Goal: Task Accomplishment & Management: Manage account settings

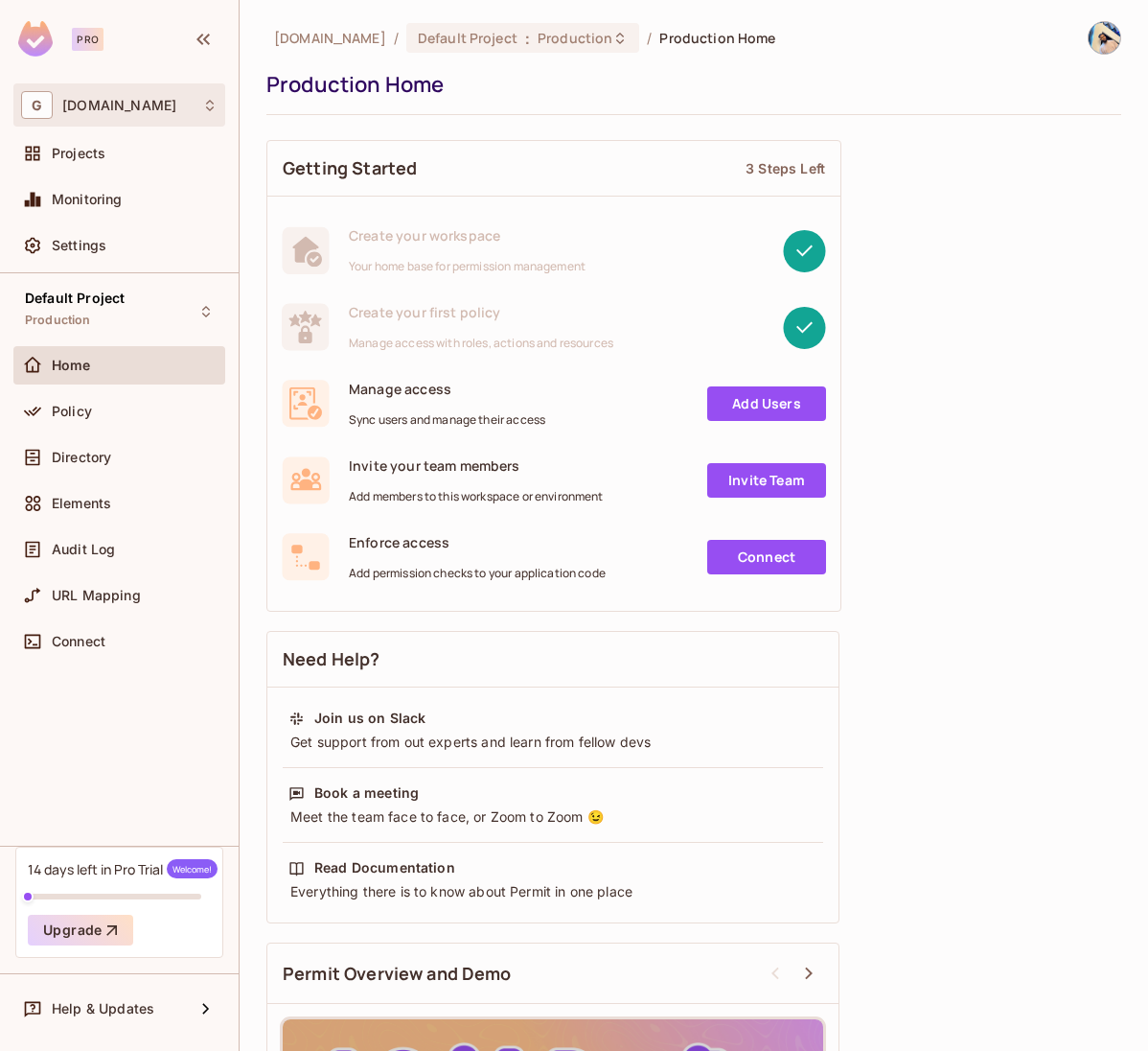
click at [201, 114] on div "G gitstart.dev" at bounding box center [120, 104] width 197 height 28
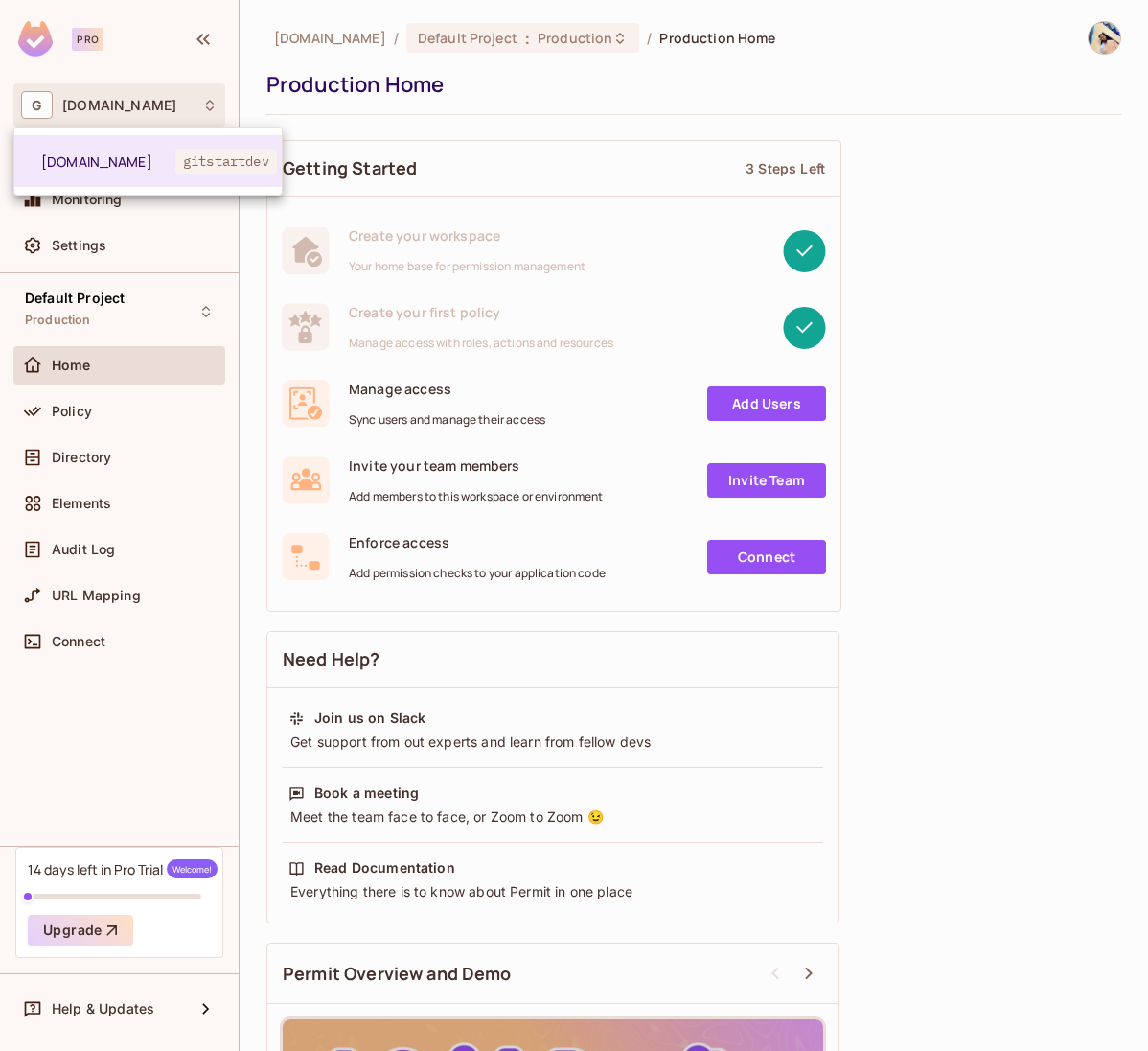
click at [1101, 40] on div at bounding box center [574, 525] width 1148 height 1051
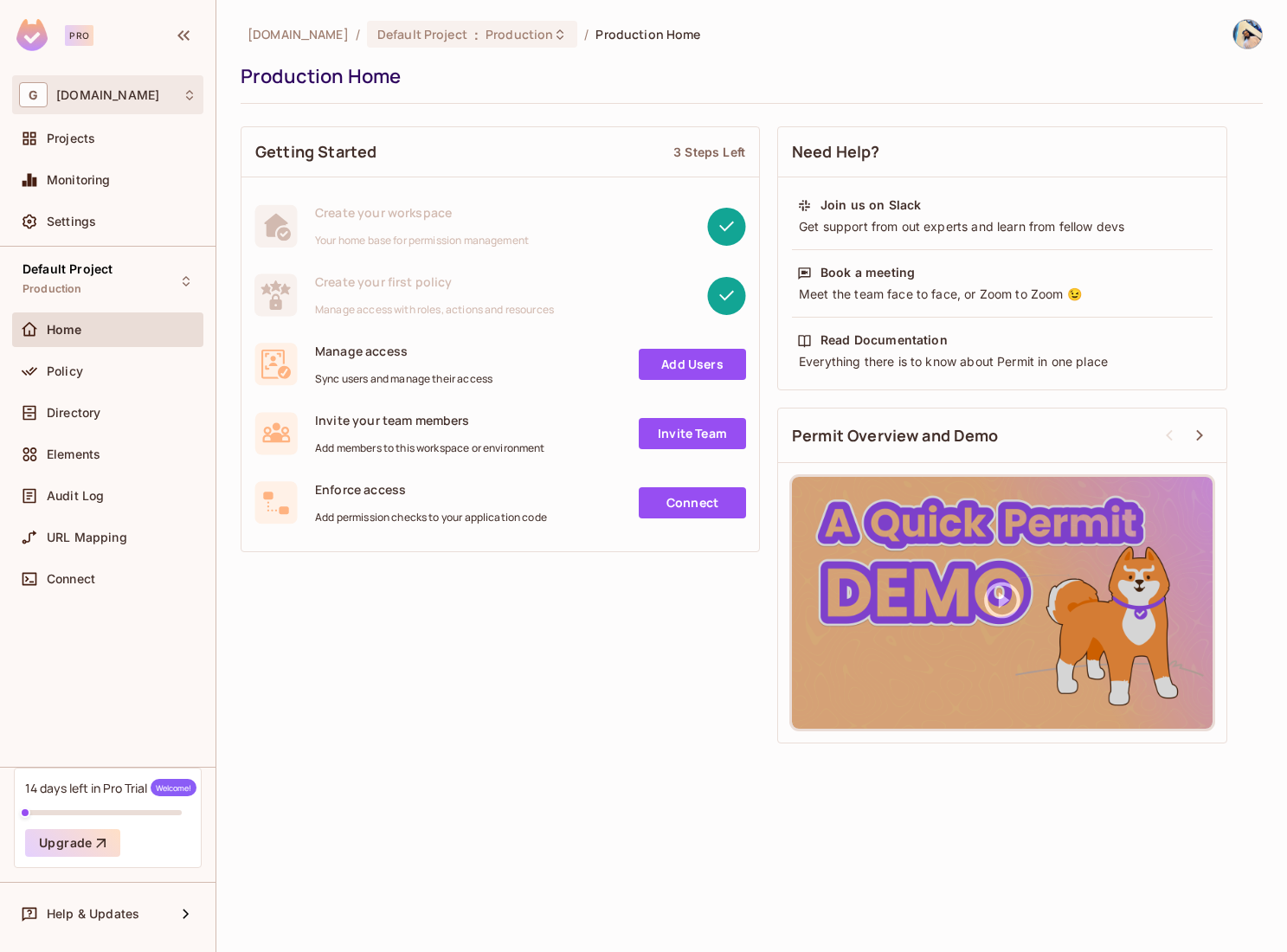
click at [170, 96] on div "G gitstart.dev" at bounding box center [108, 94] width 178 height 25
click at [146, 98] on div at bounding box center [643, 476] width 1287 height 952
click at [1253, 37] on img at bounding box center [1248, 34] width 29 height 29
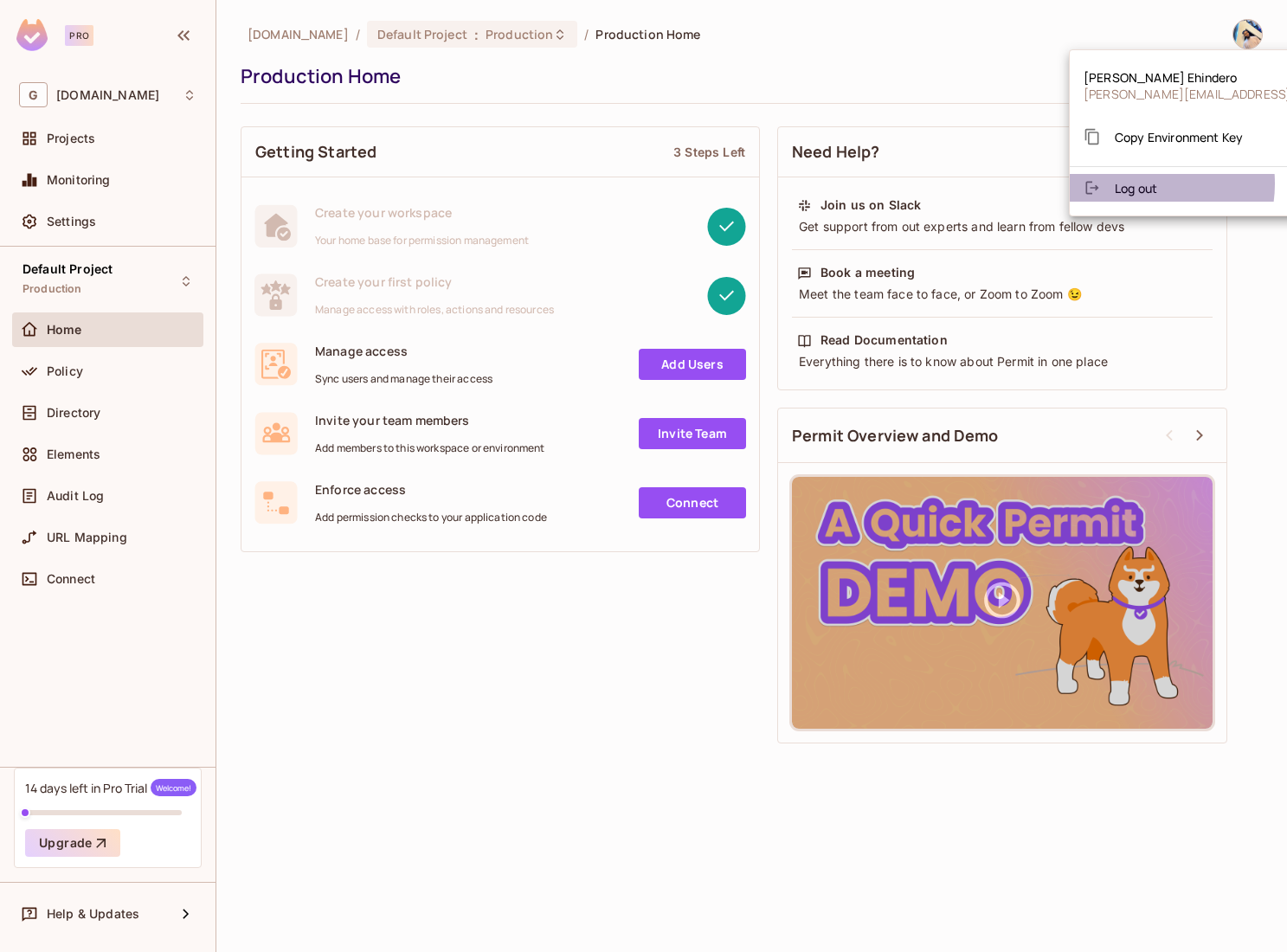
click at [1140, 184] on span "Log out" at bounding box center [1135, 188] width 43 height 17
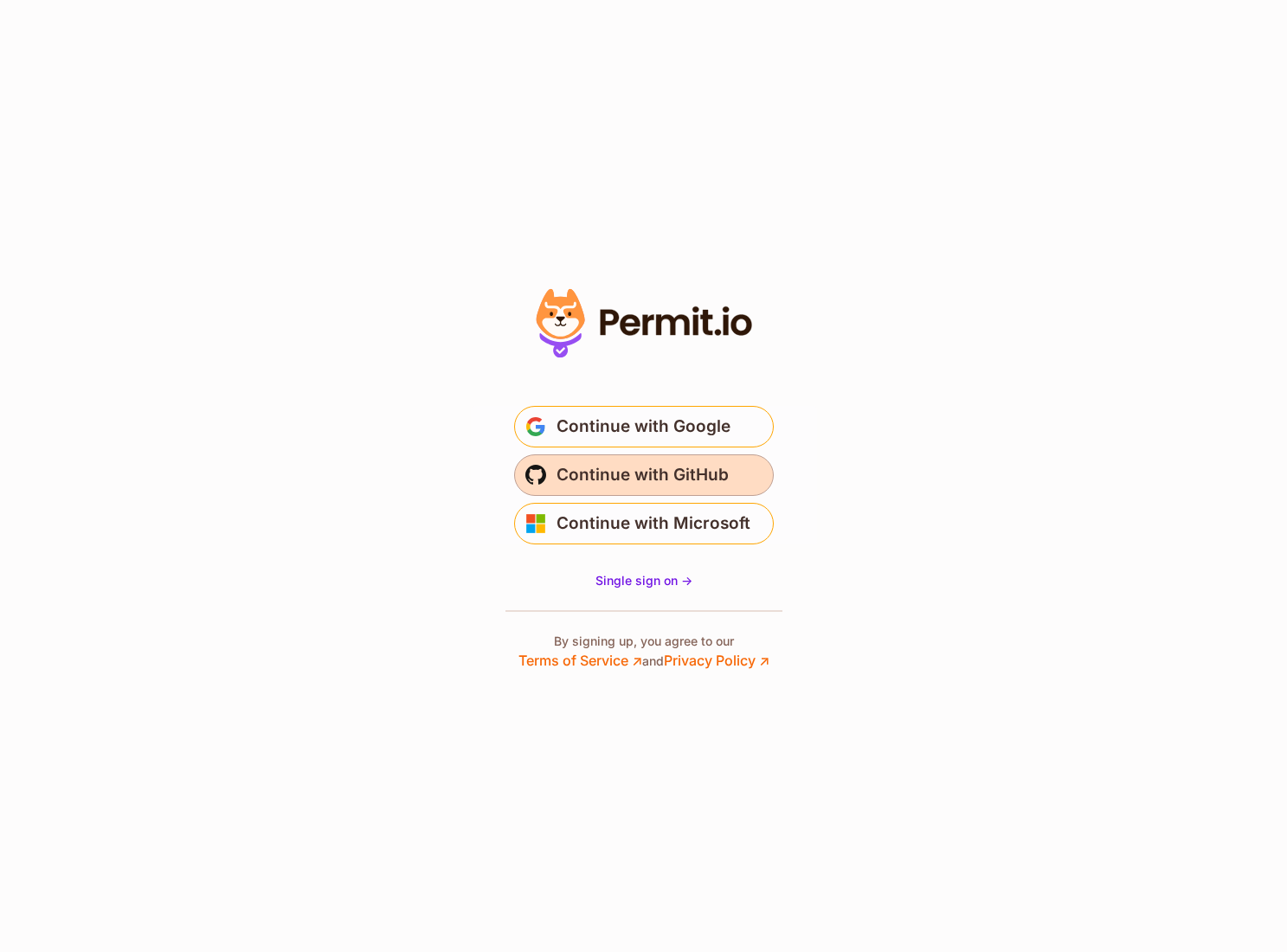
click at [643, 469] on span "Continue with GitHub" at bounding box center [643, 475] width 173 height 28
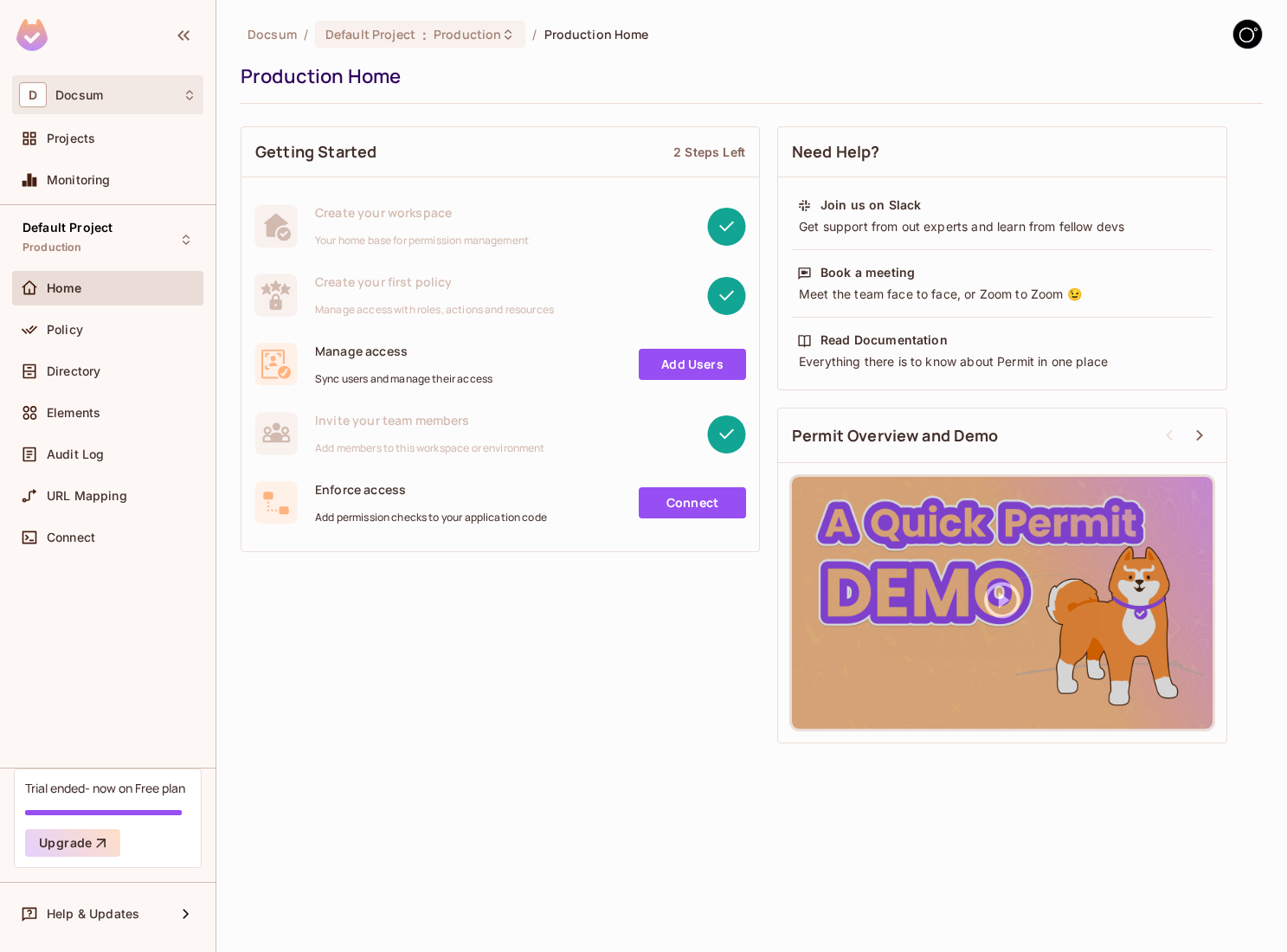
click at [90, 105] on div "D Docsum" at bounding box center [108, 94] width 178 height 25
click at [91, 105] on div at bounding box center [643, 476] width 1287 height 952
click at [110, 250] on div "Default Project Production" at bounding box center [67, 239] width 90 height 37
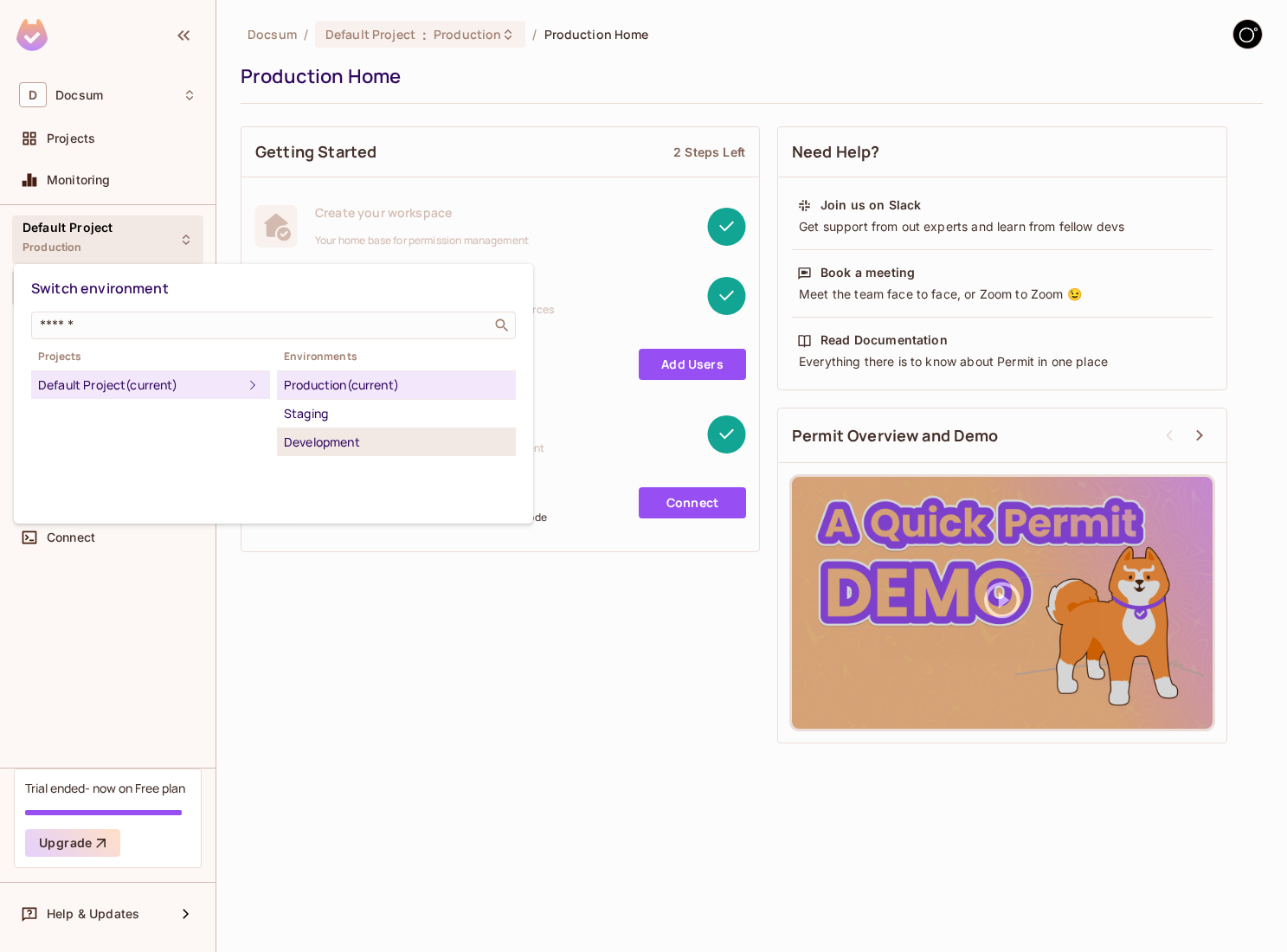
click at [325, 437] on div "Development" at bounding box center [396, 442] width 225 height 21
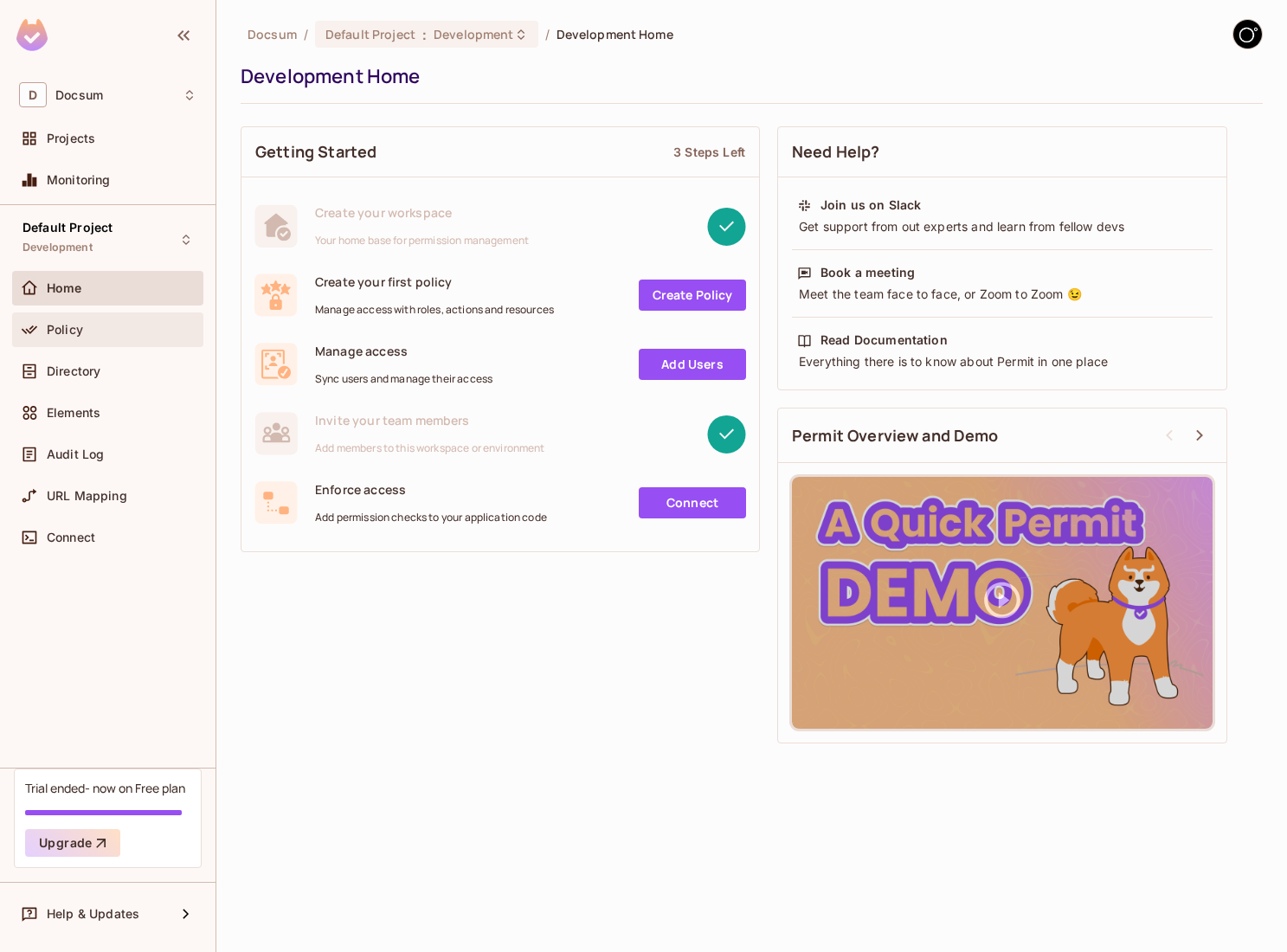
click at [118, 332] on div "Policy" at bounding box center [122, 330] width 150 height 14
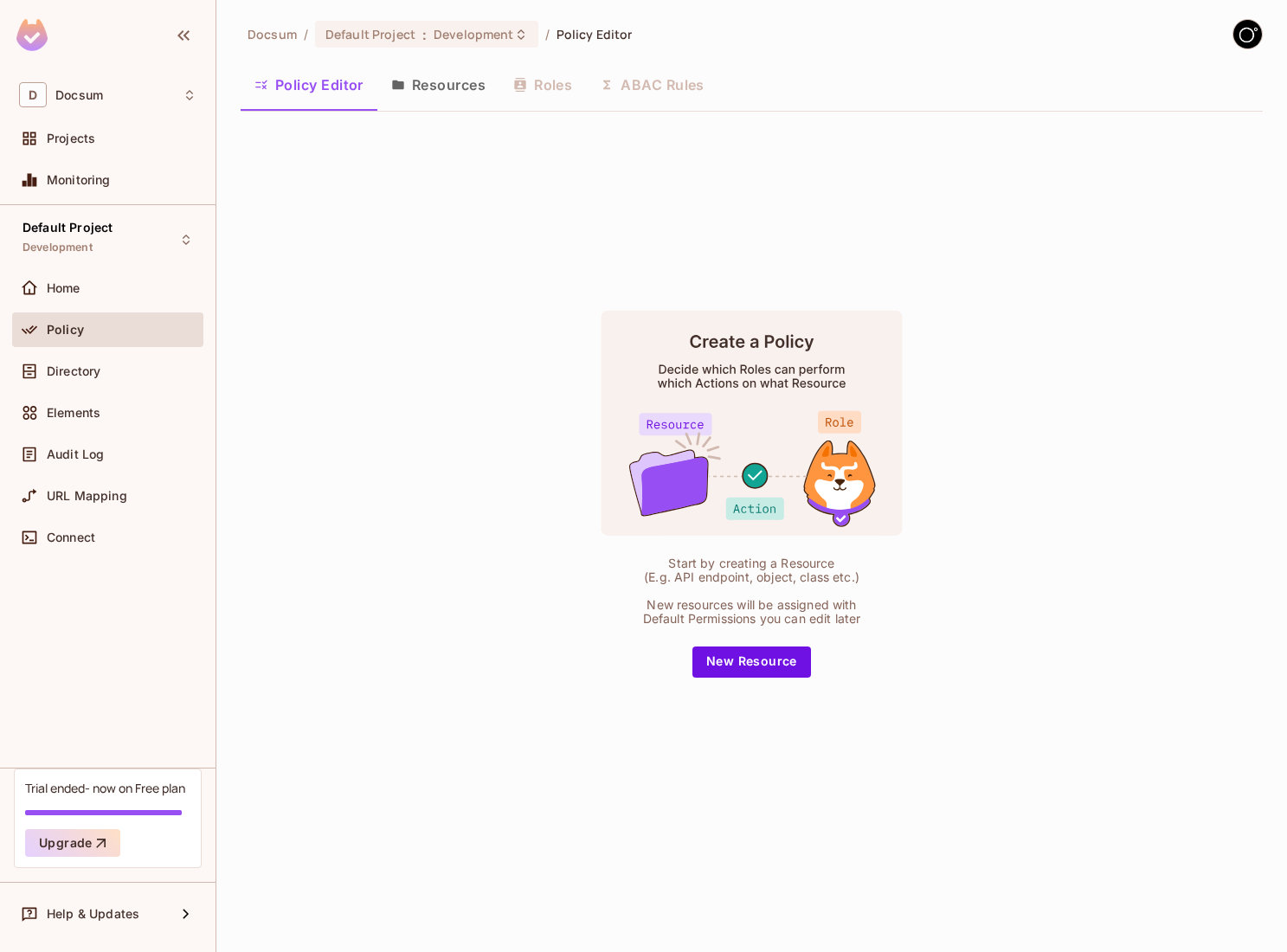
click at [433, 101] on button "Resources" at bounding box center [438, 85] width 122 height 44
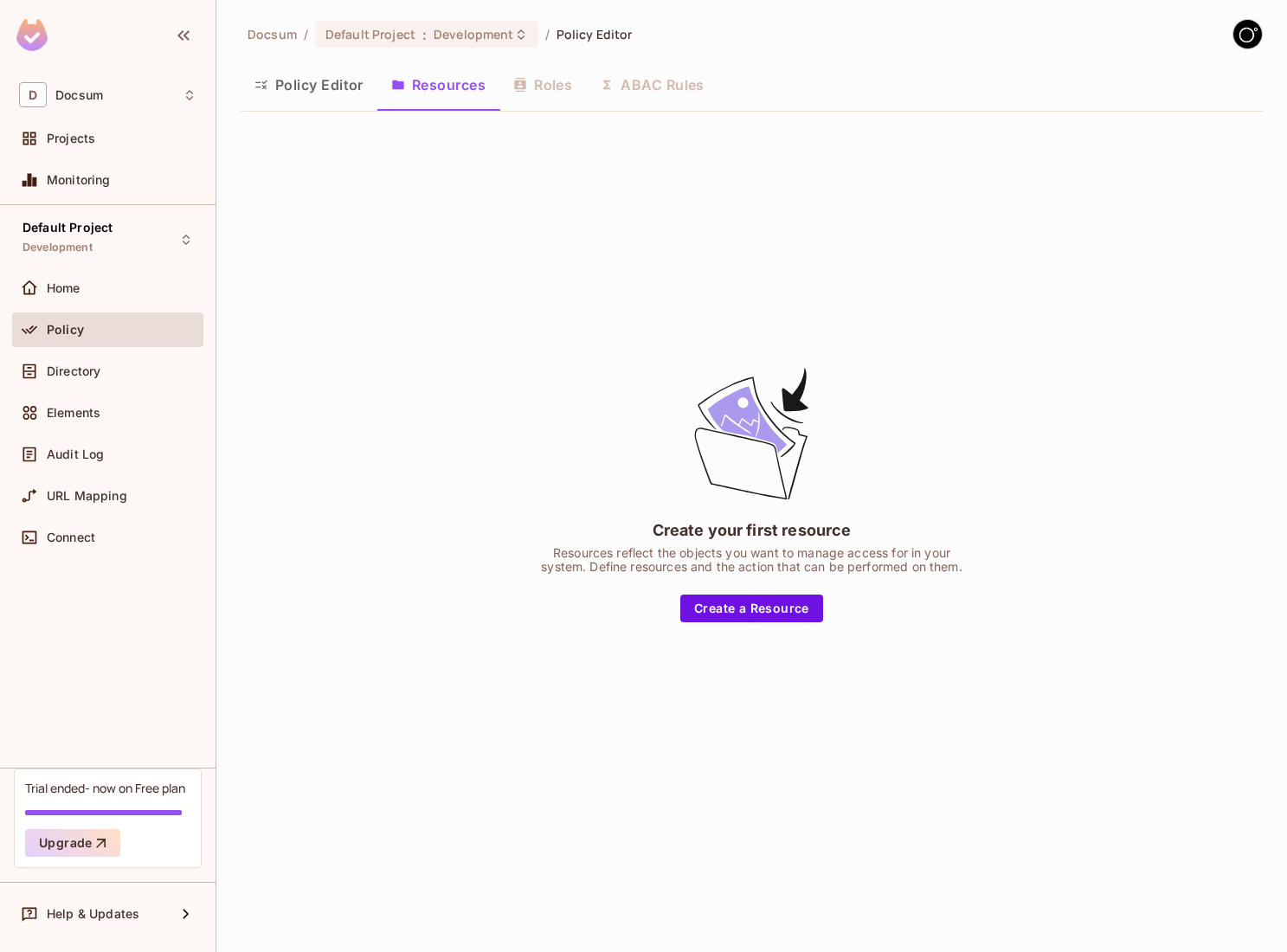
click at [342, 86] on button "Policy Editor" at bounding box center [308, 85] width 137 height 44
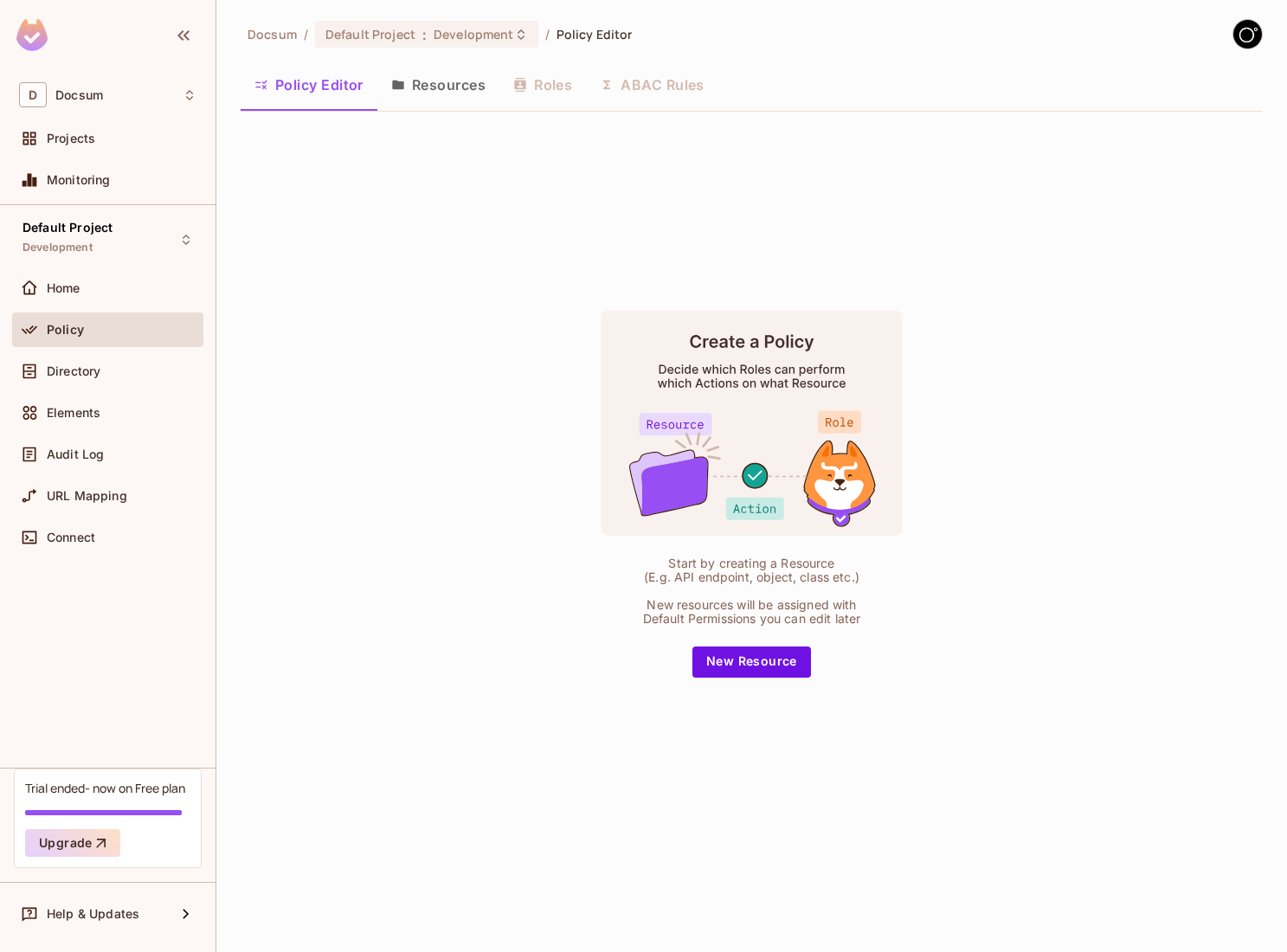
click at [1242, 42] on img at bounding box center [1248, 34] width 29 height 29
click at [1202, 112] on span "Copy Environment Key" at bounding box center [1192, 120] width 128 height 17
click at [1258, 36] on img at bounding box center [1248, 34] width 29 height 29
click at [783, 308] on div at bounding box center [643, 476] width 1287 height 952
click at [190, 91] on icon at bounding box center [190, 95] width 7 height 10
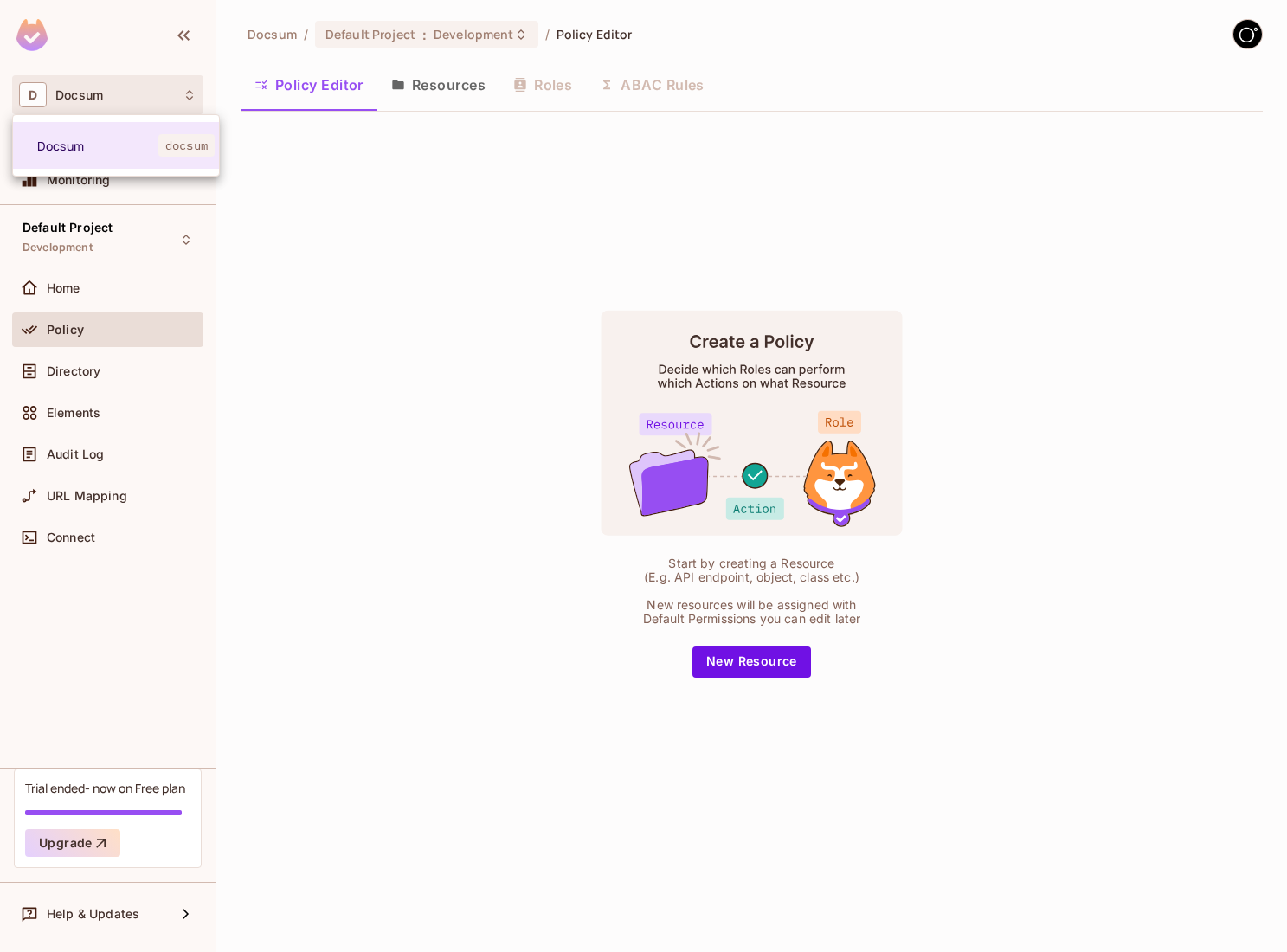
click at [190, 91] on div at bounding box center [643, 476] width 1287 height 952
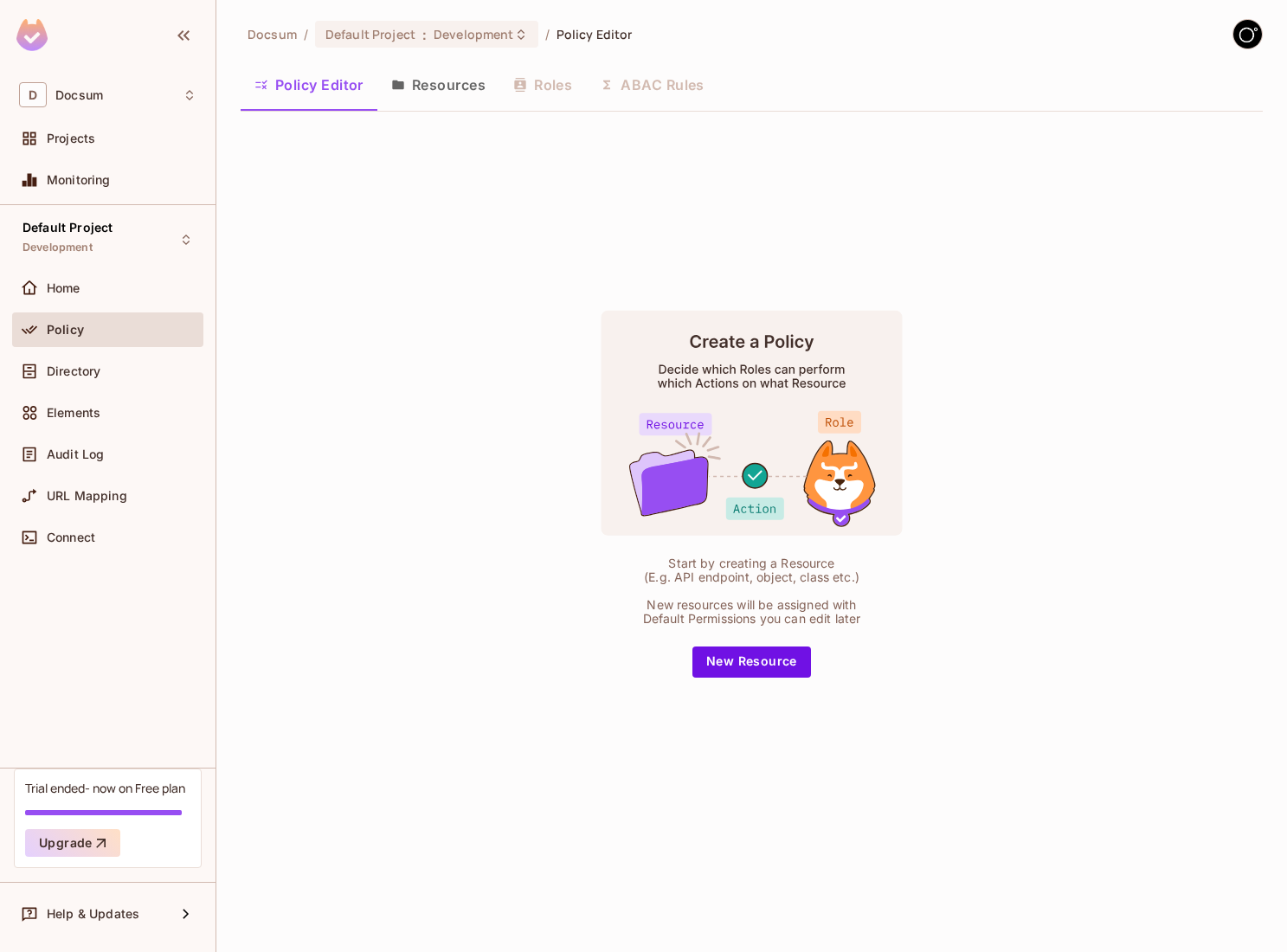
click at [446, 87] on button "Resources" at bounding box center [438, 85] width 122 height 44
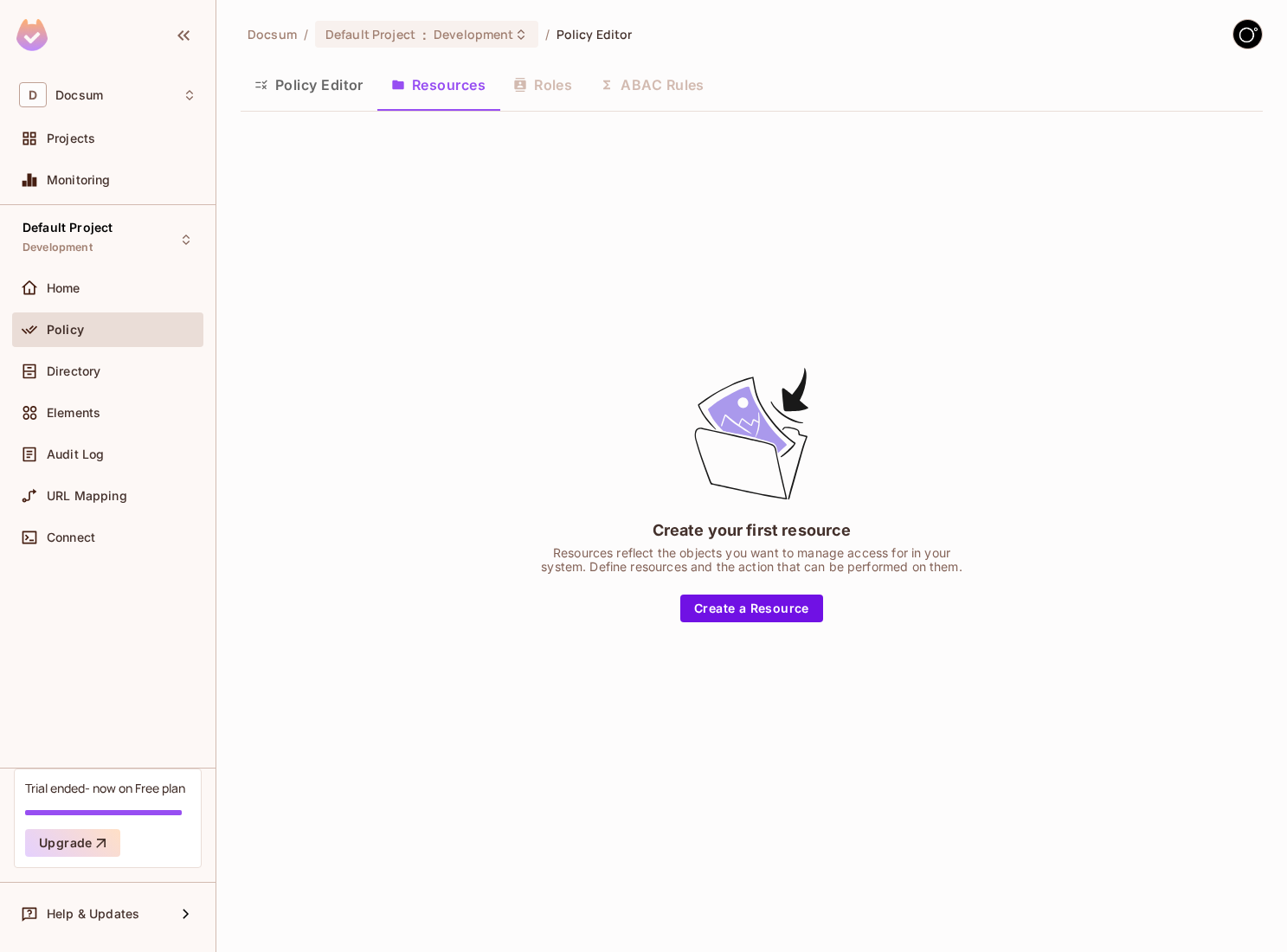
click at [357, 90] on button "Policy Editor" at bounding box center [308, 85] width 137 height 44
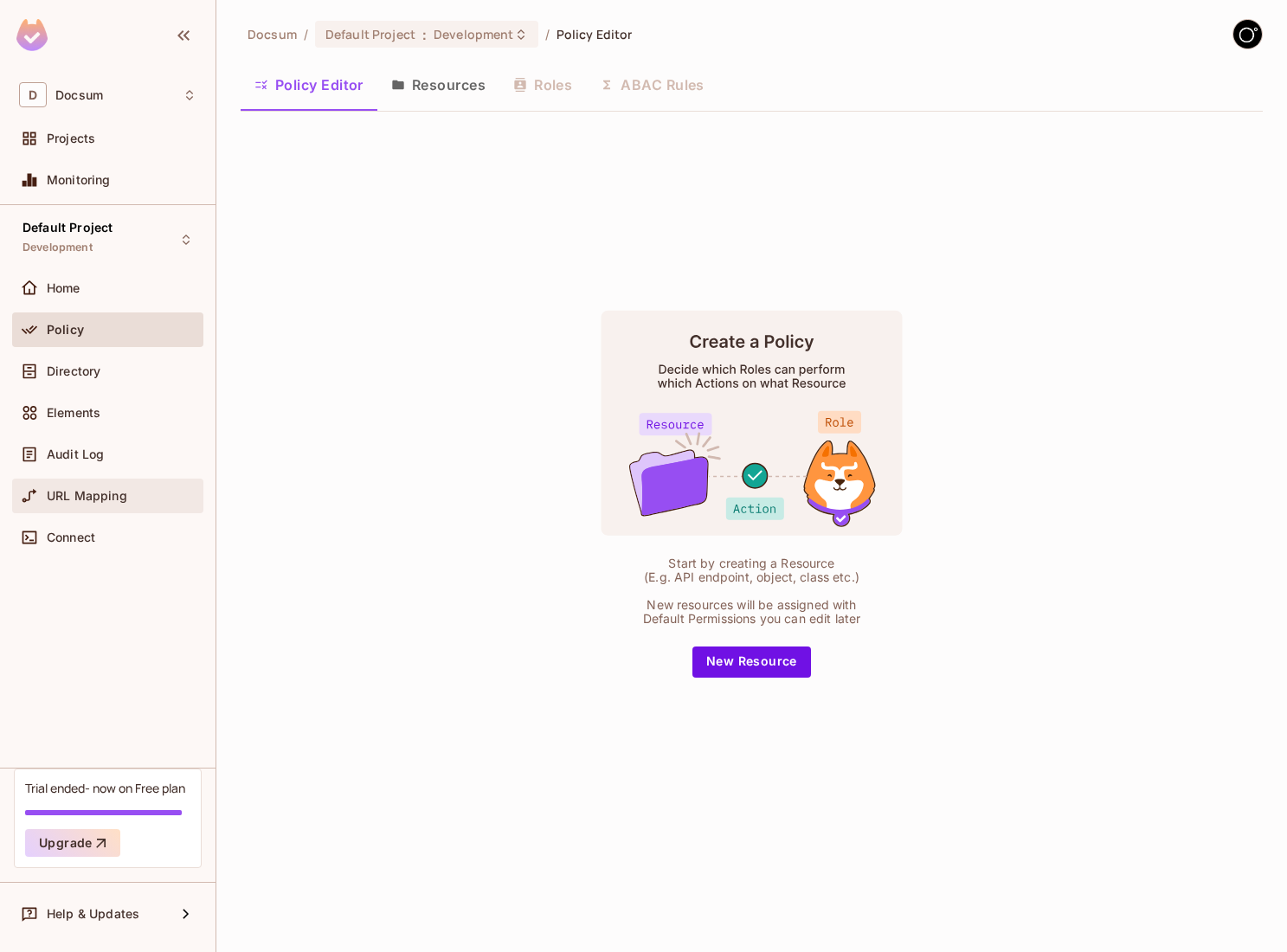
click at [93, 510] on div "URL Mapping" at bounding box center [108, 496] width 192 height 35
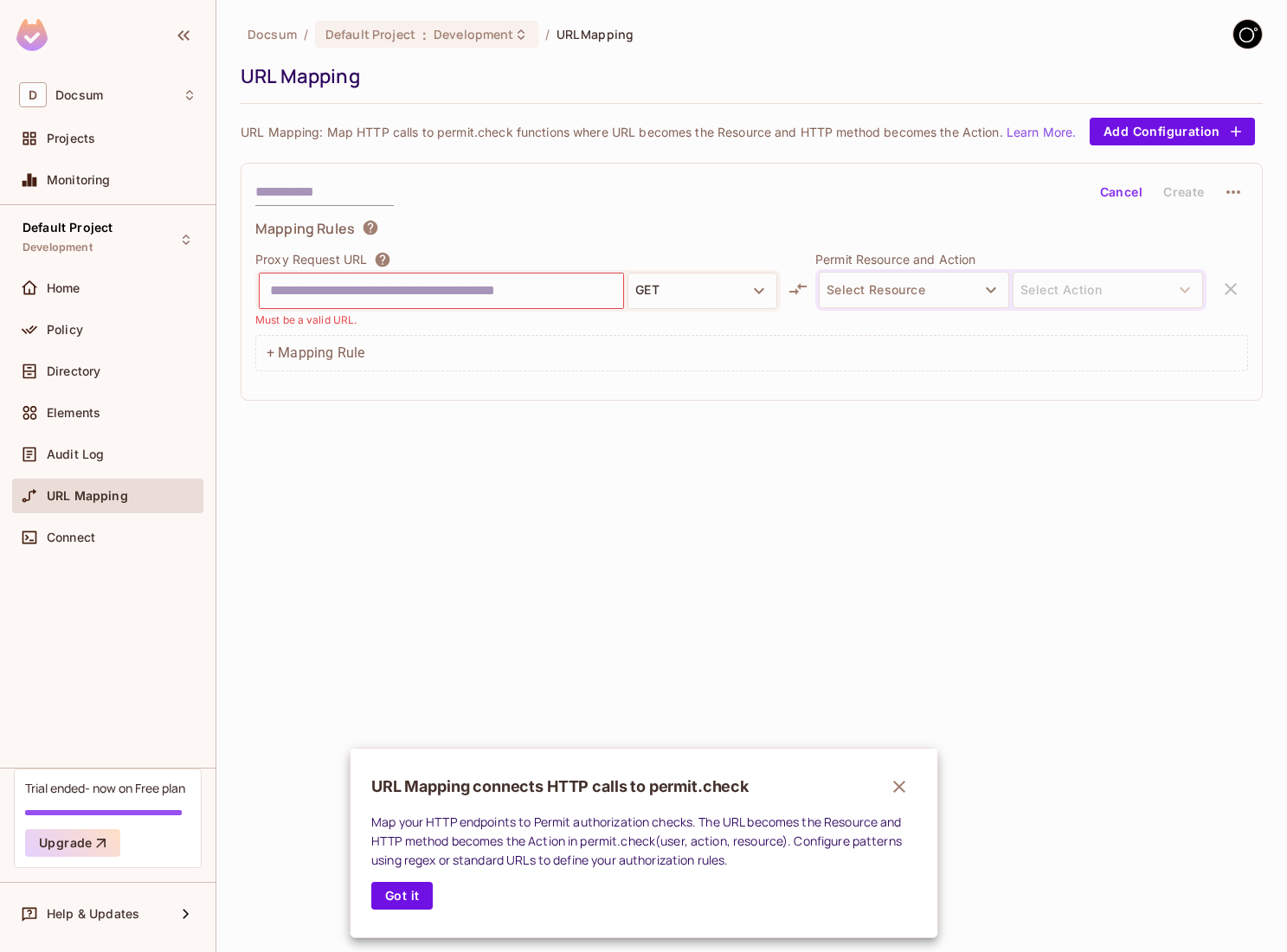
click at [70, 334] on div at bounding box center [643, 476] width 1287 height 952
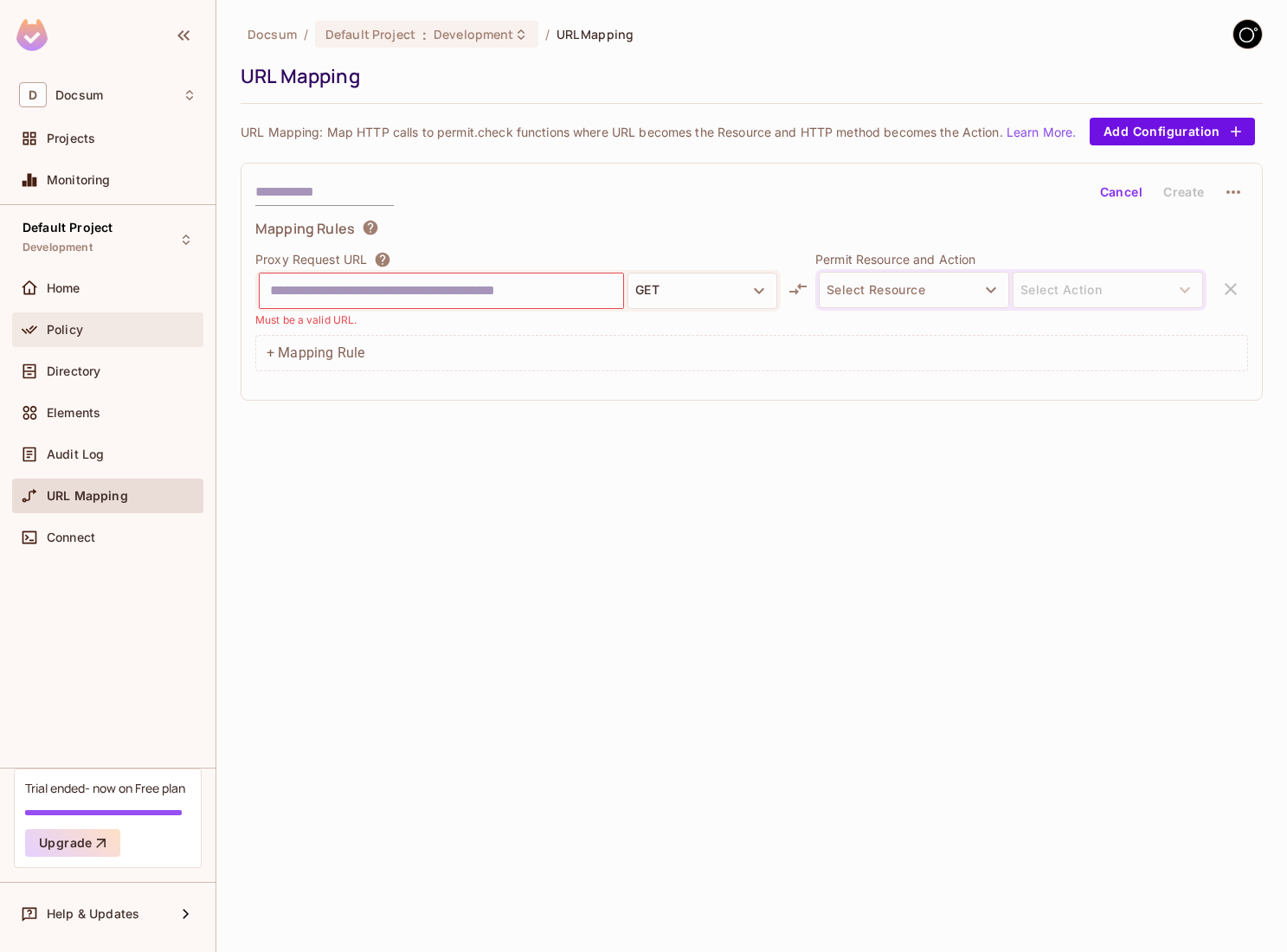
click at [70, 320] on div "Policy" at bounding box center [108, 330] width 178 height 21
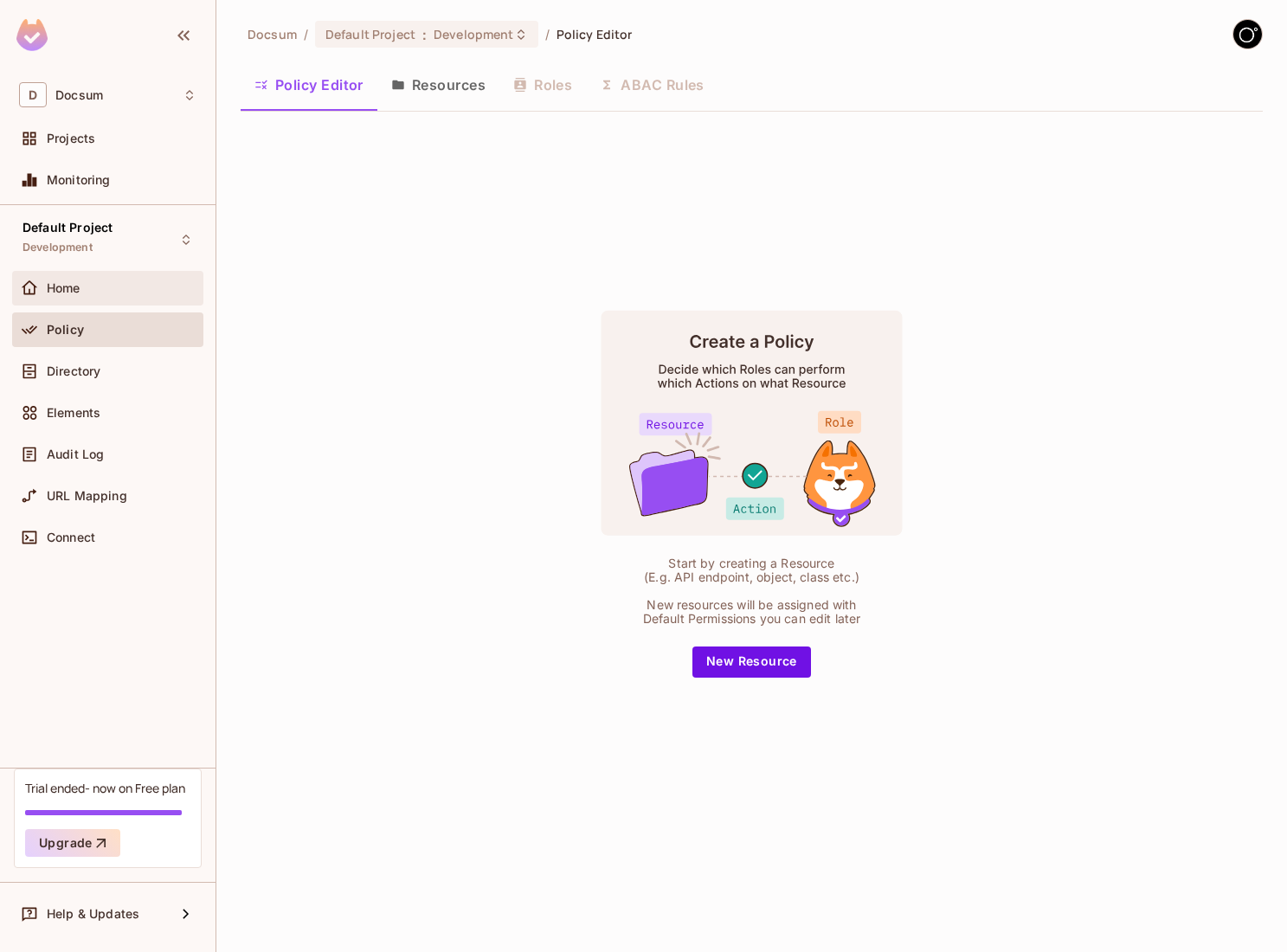
click at [66, 296] on div "Home" at bounding box center [108, 288] width 178 height 21
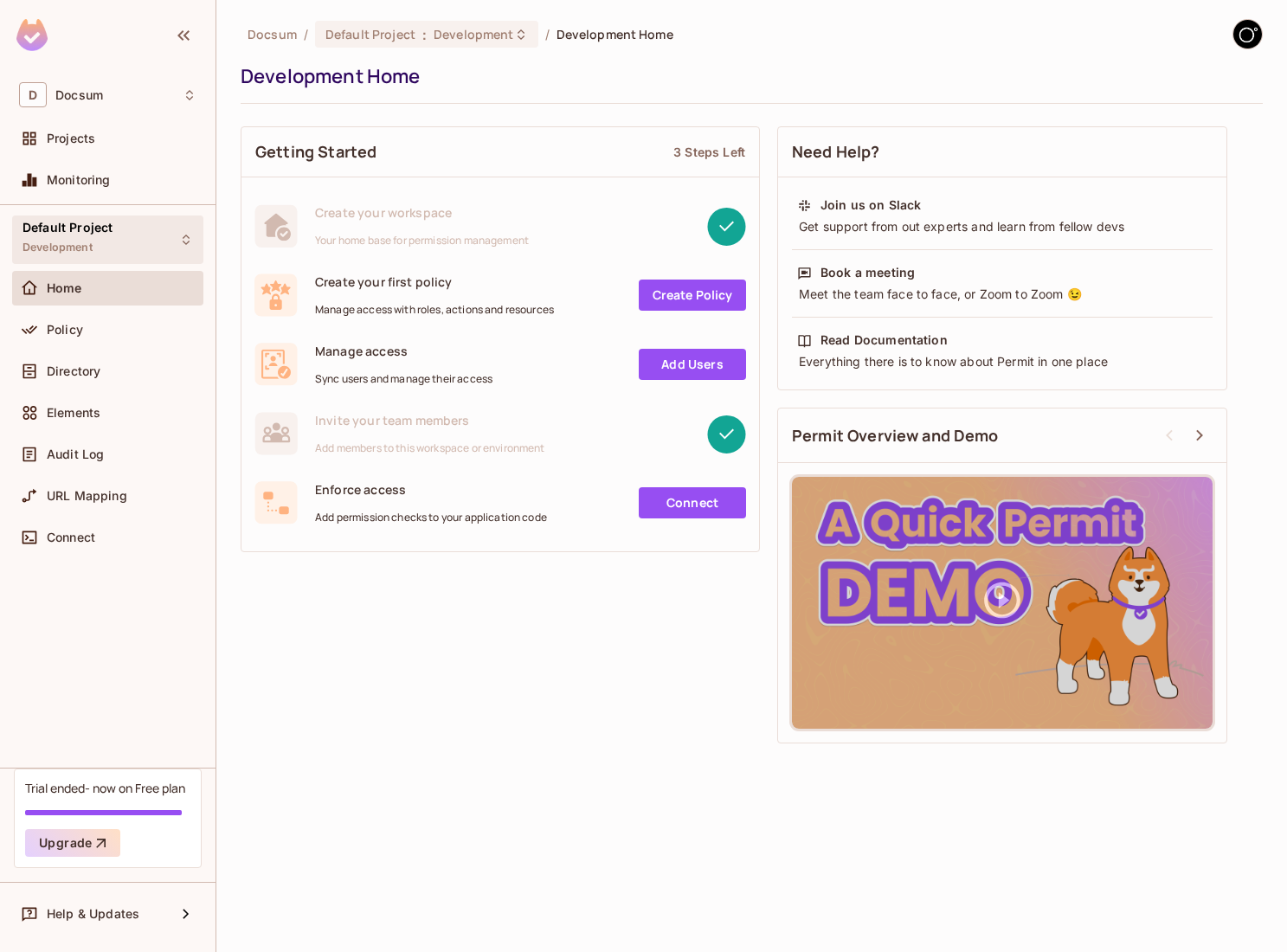
click at [112, 254] on div "Default Project Development" at bounding box center [108, 239] width 192 height 48
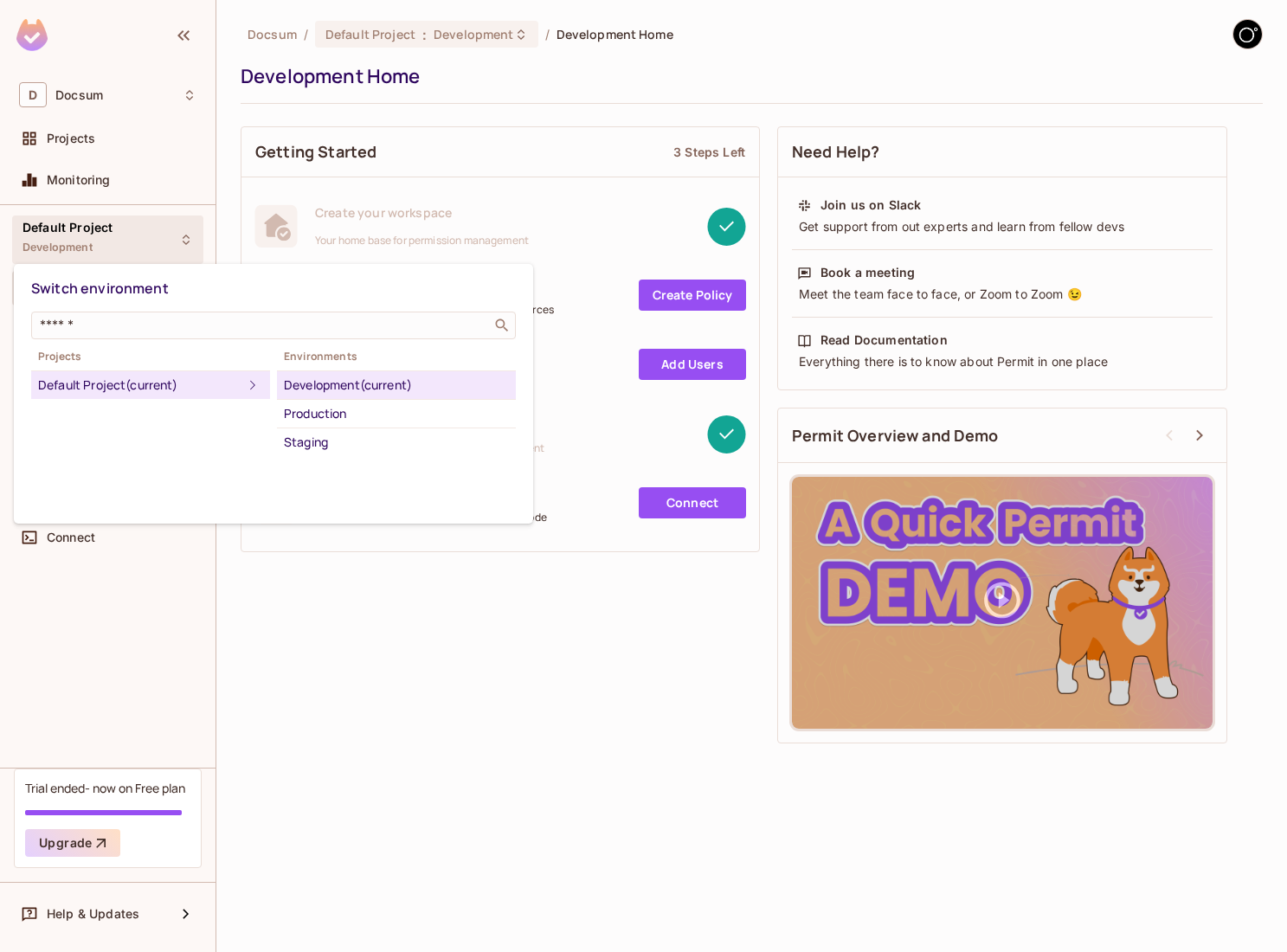
click at [134, 249] on div at bounding box center [643, 476] width 1287 height 952
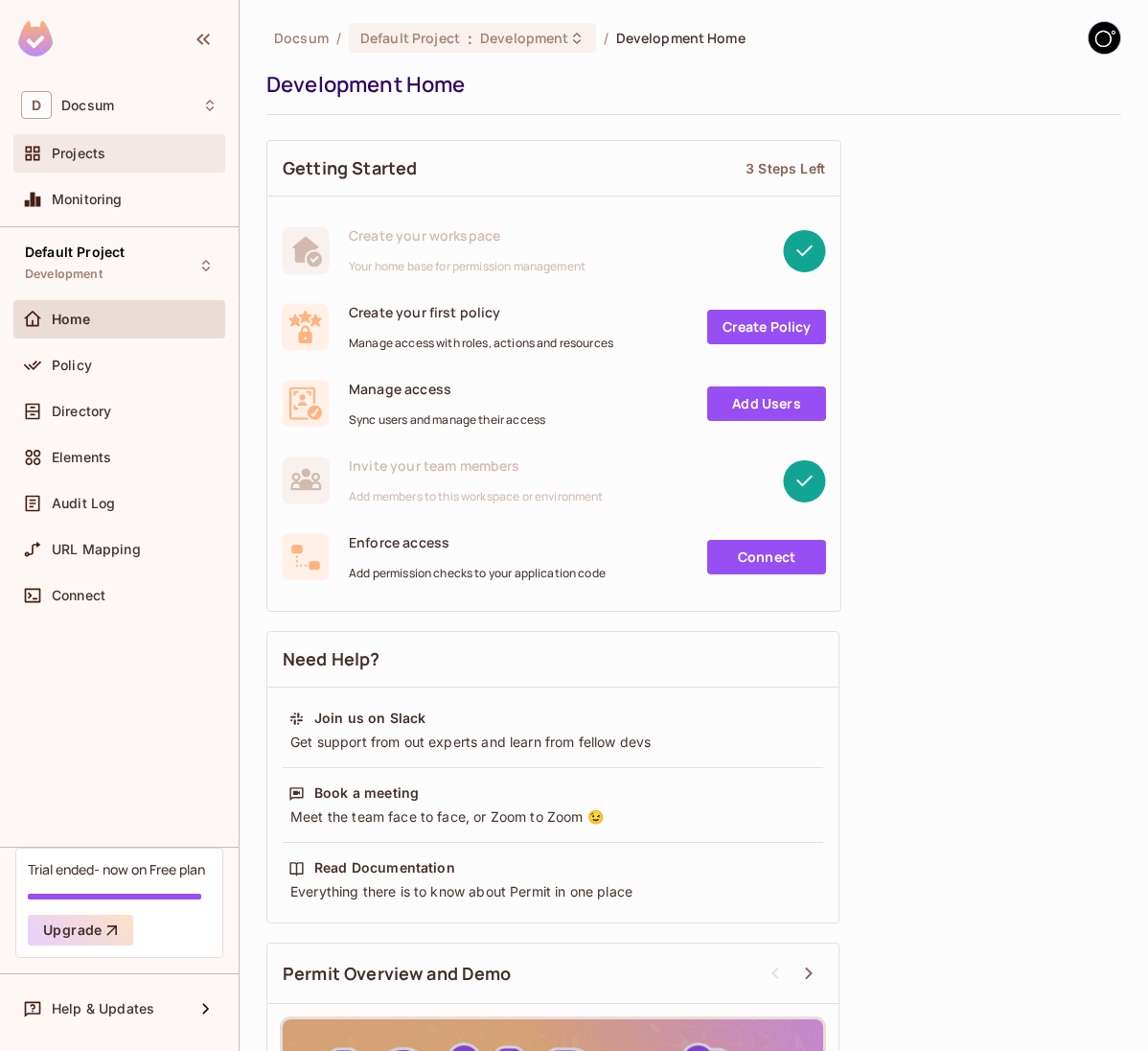
click at [142, 155] on div "Projects" at bounding box center [135, 153] width 166 height 15
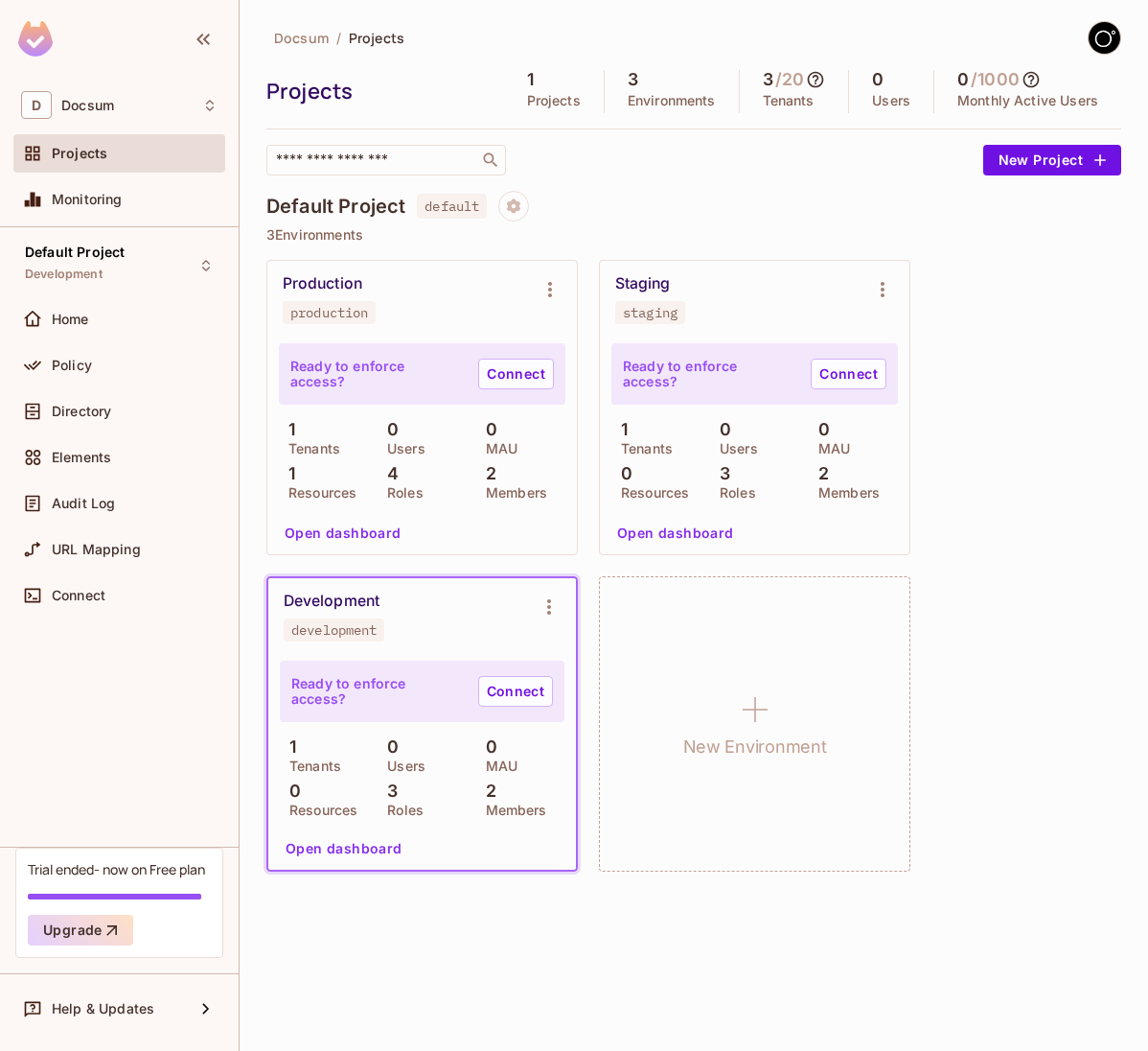
click at [385, 784] on p "3" at bounding box center [387, 791] width 20 height 19
click at [346, 846] on button "Open dashboard" at bounding box center [343, 848] width 132 height 31
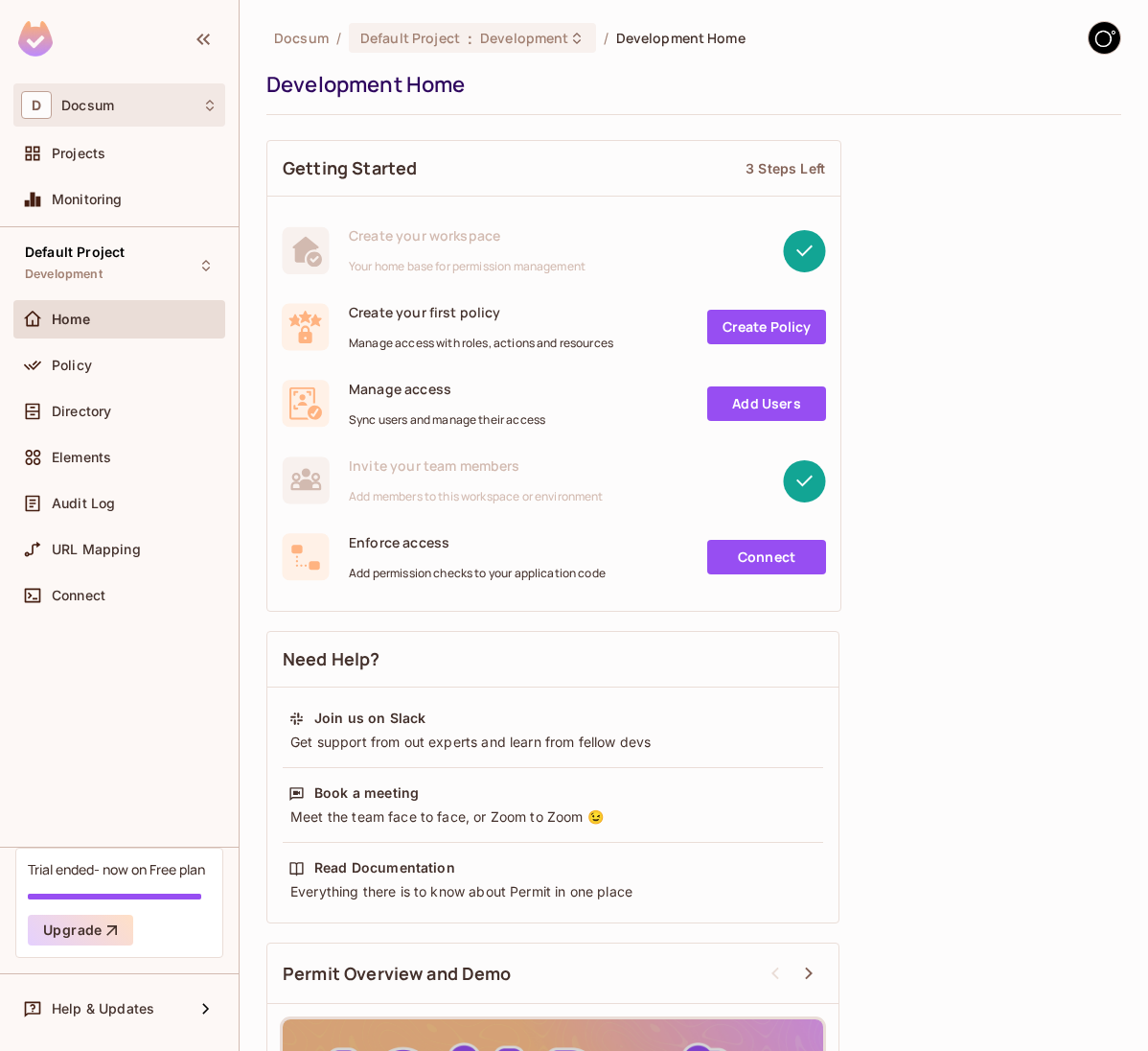
click at [121, 112] on div "D Docsum" at bounding box center [120, 104] width 197 height 28
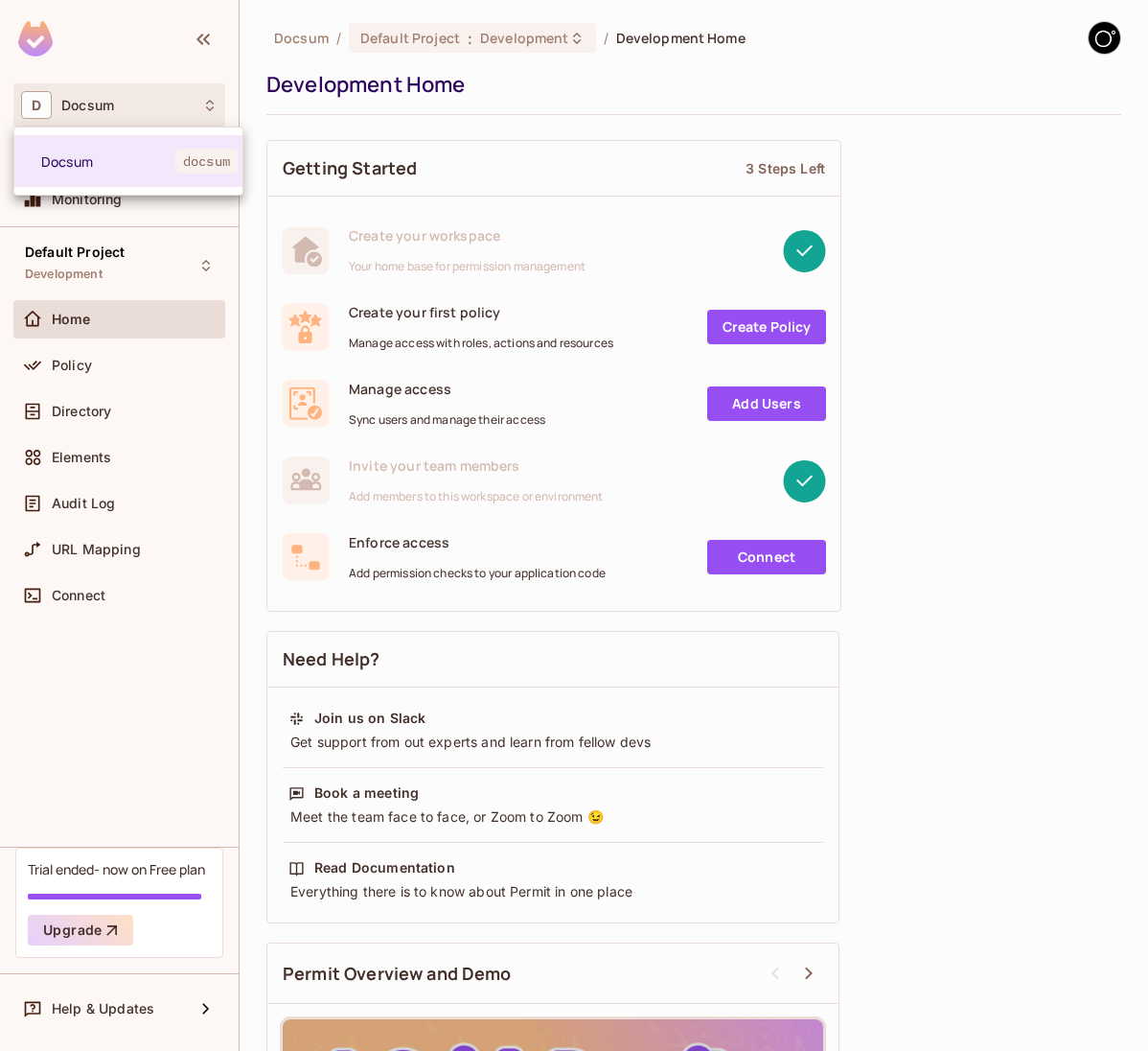
click at [123, 112] on div at bounding box center [574, 525] width 1148 height 1051
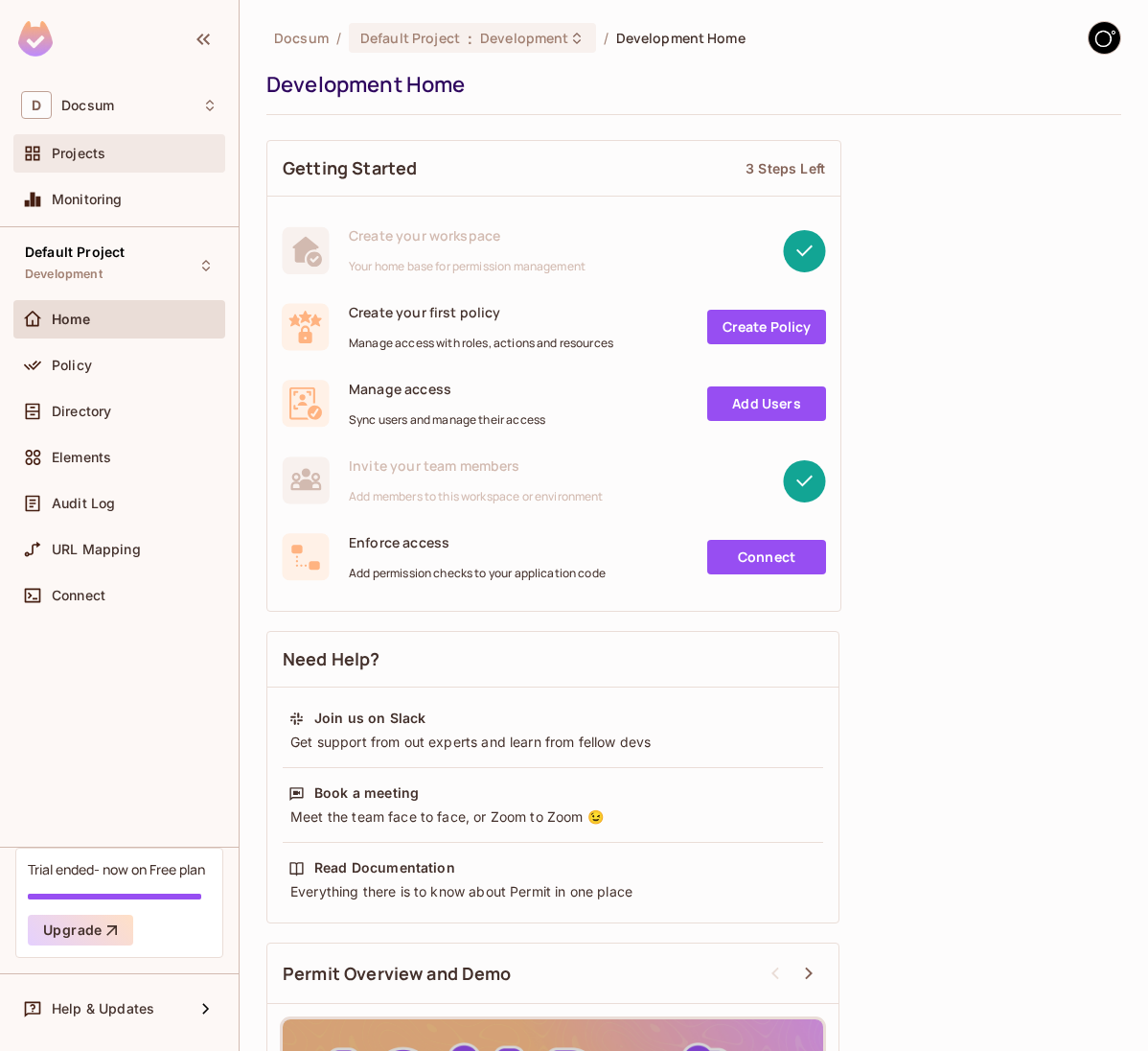
click at [70, 152] on span "Projects" at bounding box center [79, 153] width 54 height 15
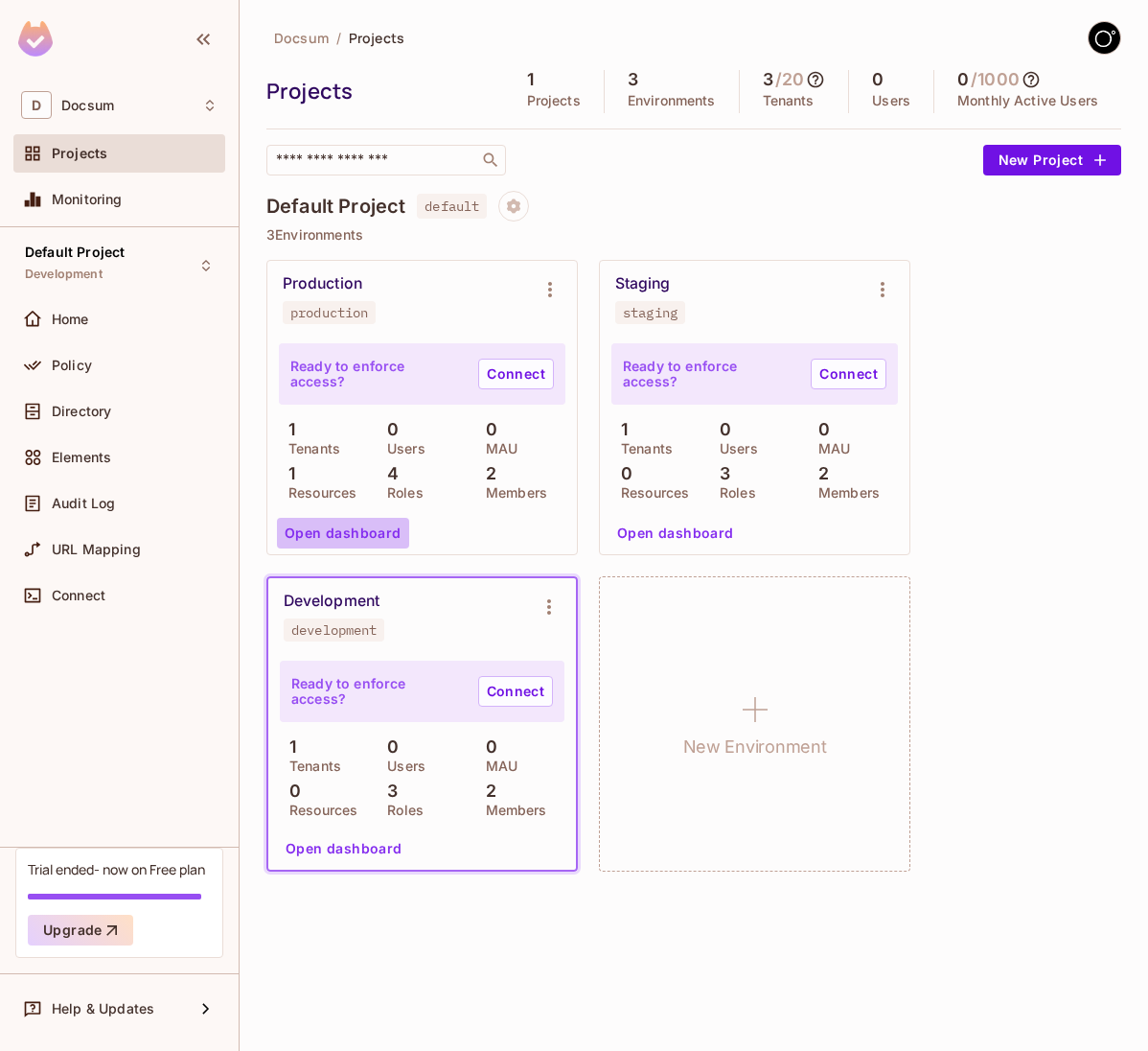
click at [356, 533] on button "Open dashboard" at bounding box center [342, 533] width 132 height 31
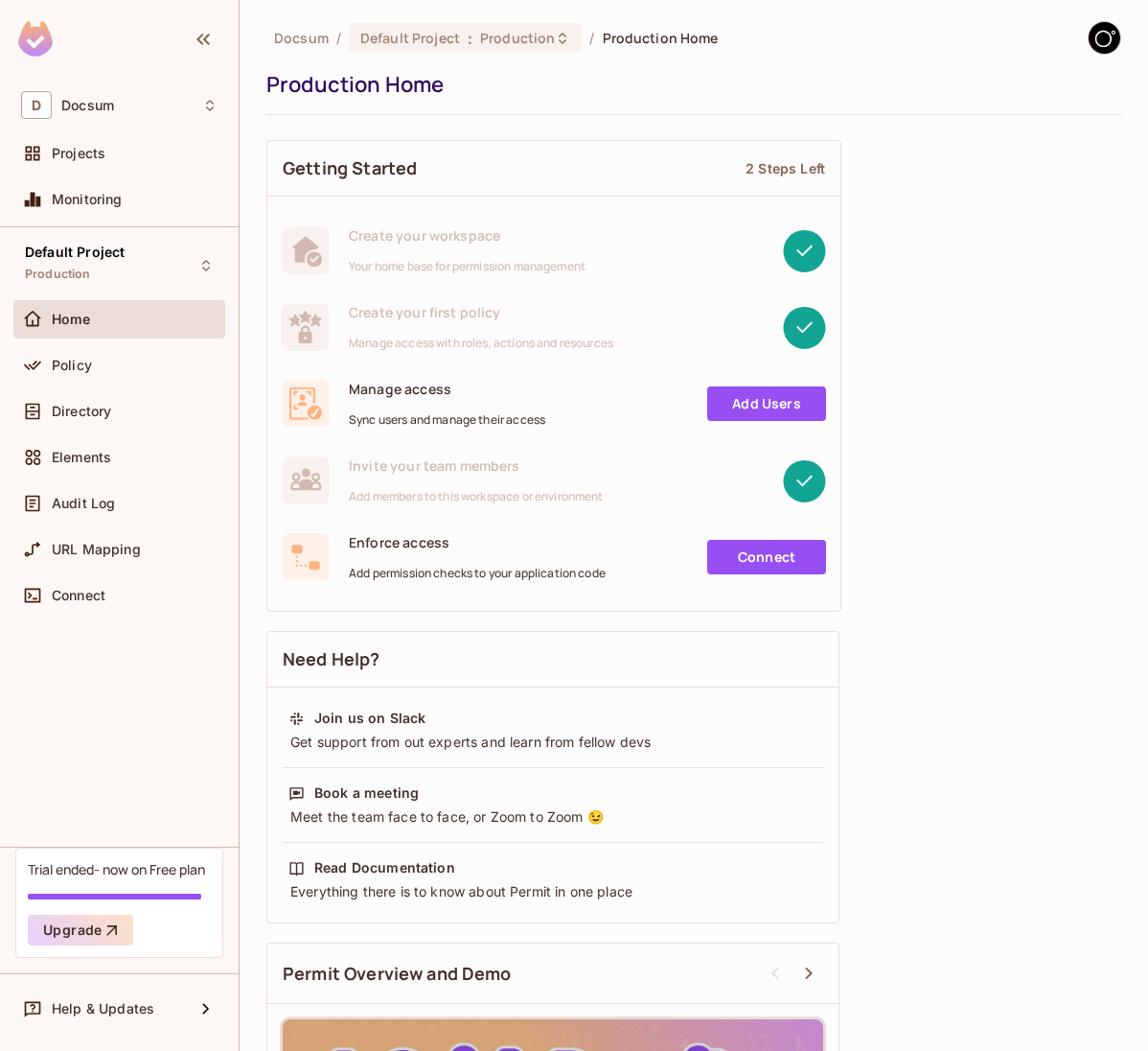
scroll to position [12, 0]
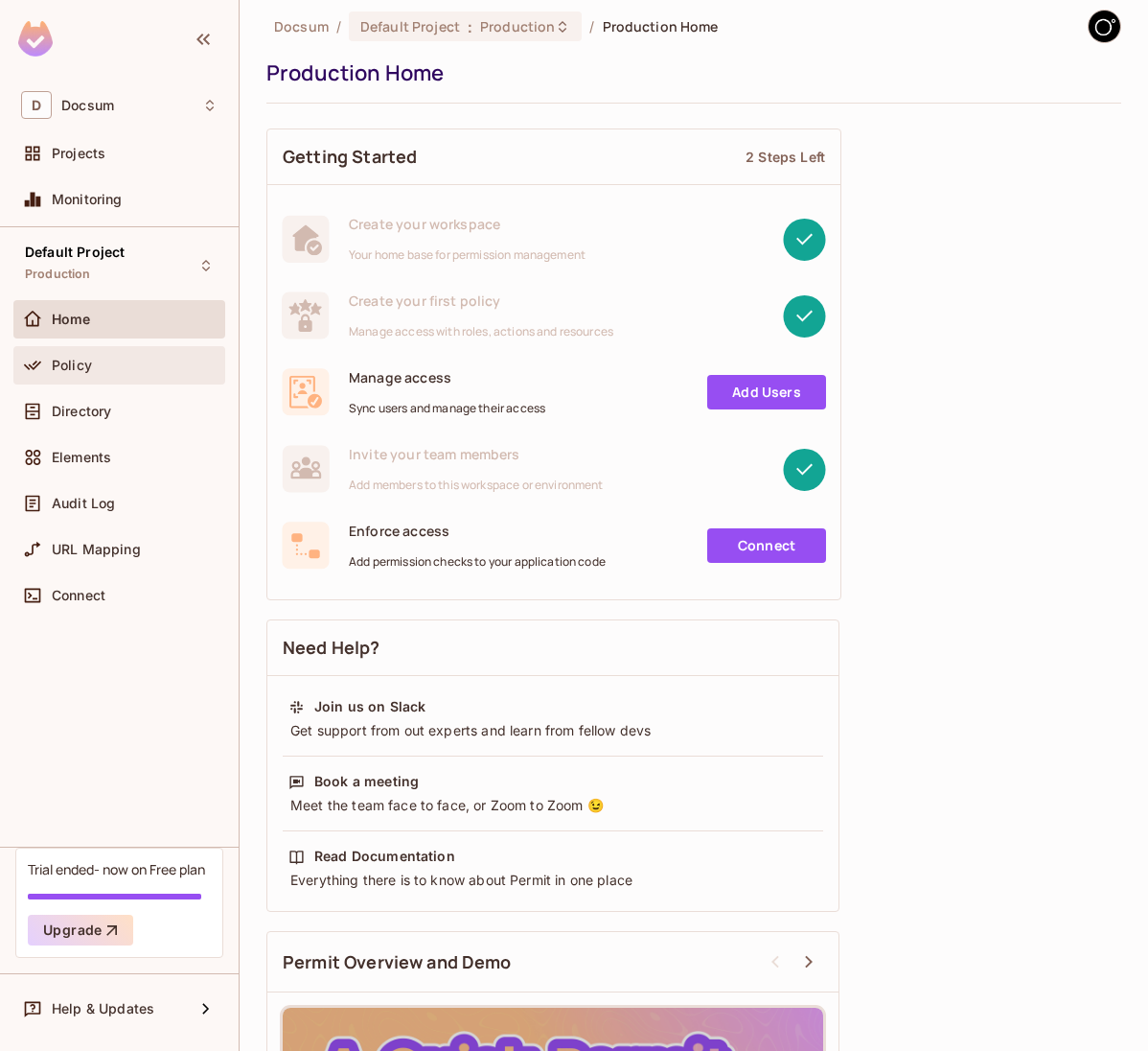
click at [150, 381] on div "Policy" at bounding box center [120, 366] width 212 height 39
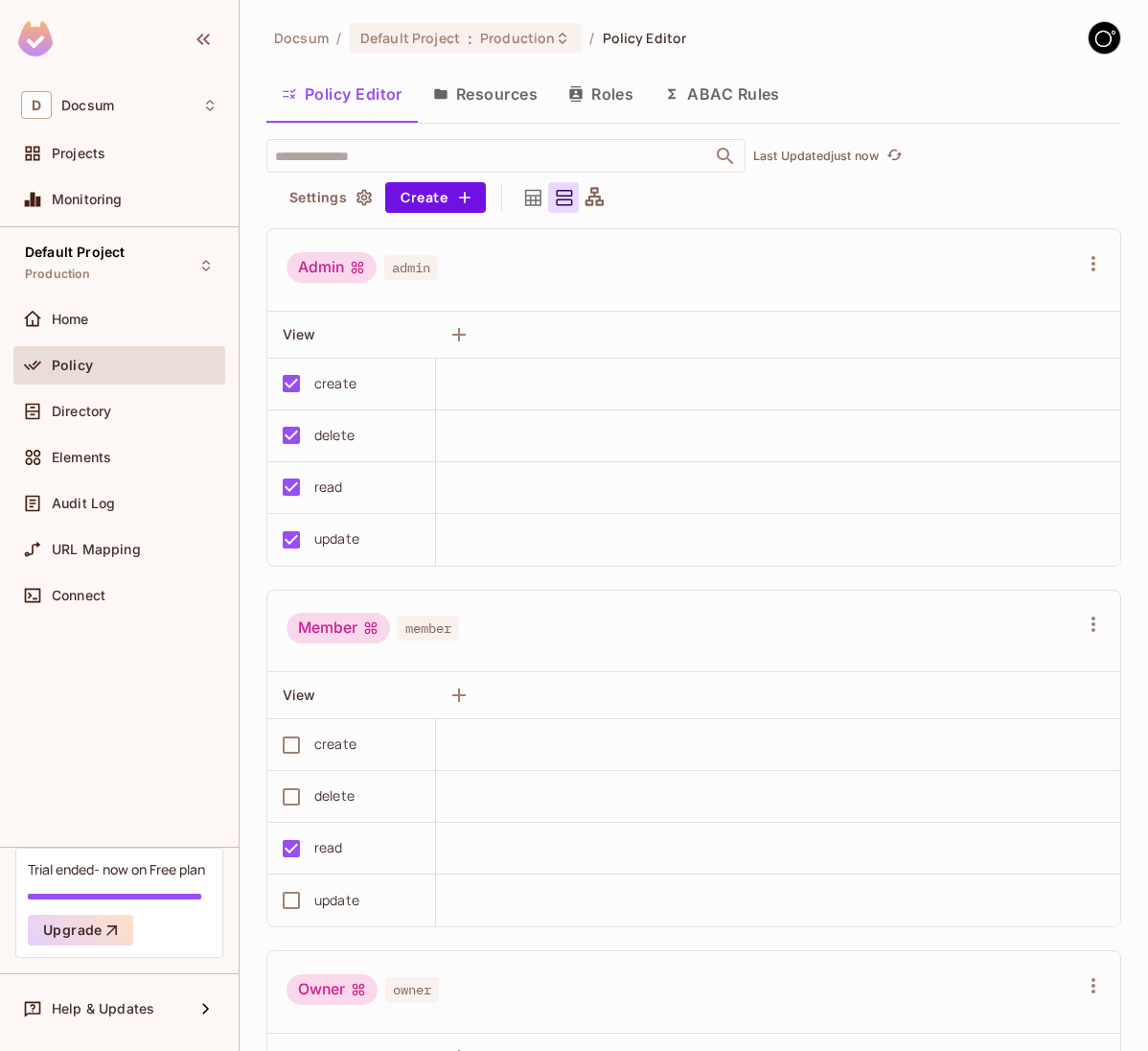
click at [490, 97] on button "Resources" at bounding box center [485, 95] width 135 height 48
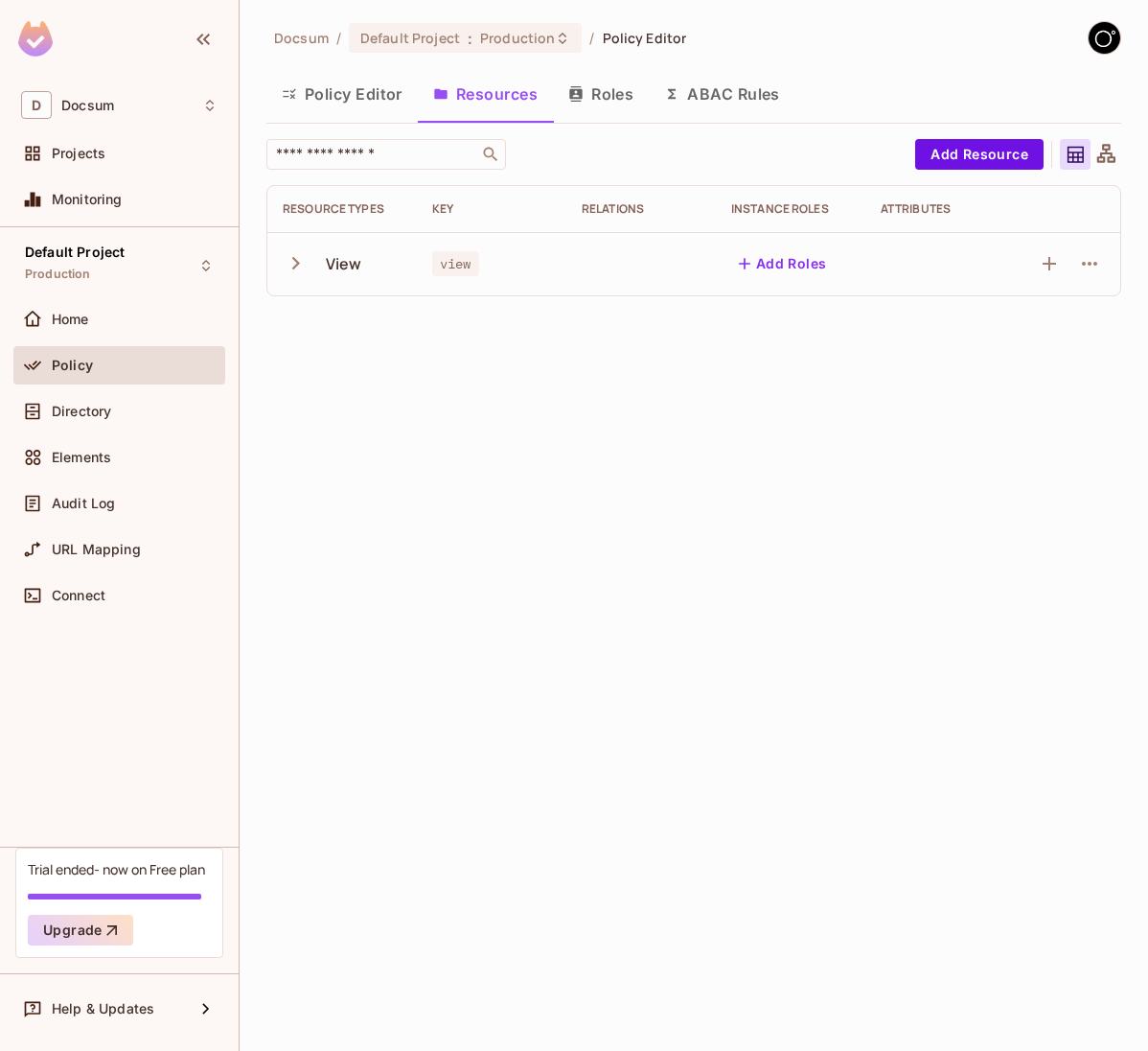
click at [294, 261] on icon "button" at bounding box center [296, 263] width 8 height 13
click at [294, 261] on icon "button" at bounding box center [295, 263] width 26 height 26
click at [98, 279] on div "Default Project Production" at bounding box center [74, 264] width 99 height 41
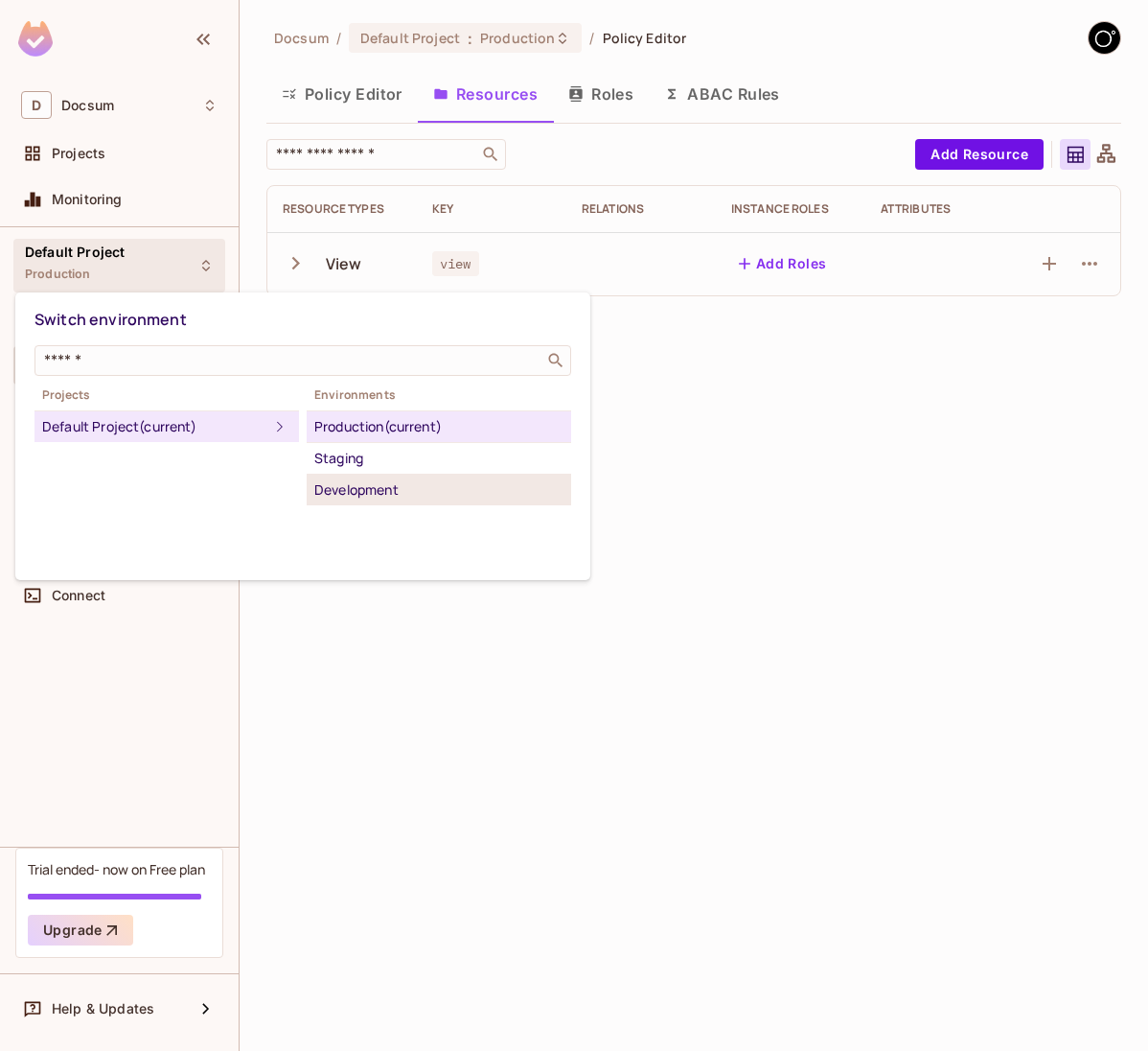
click at [353, 488] on div "Development" at bounding box center [439, 490] width 249 height 23
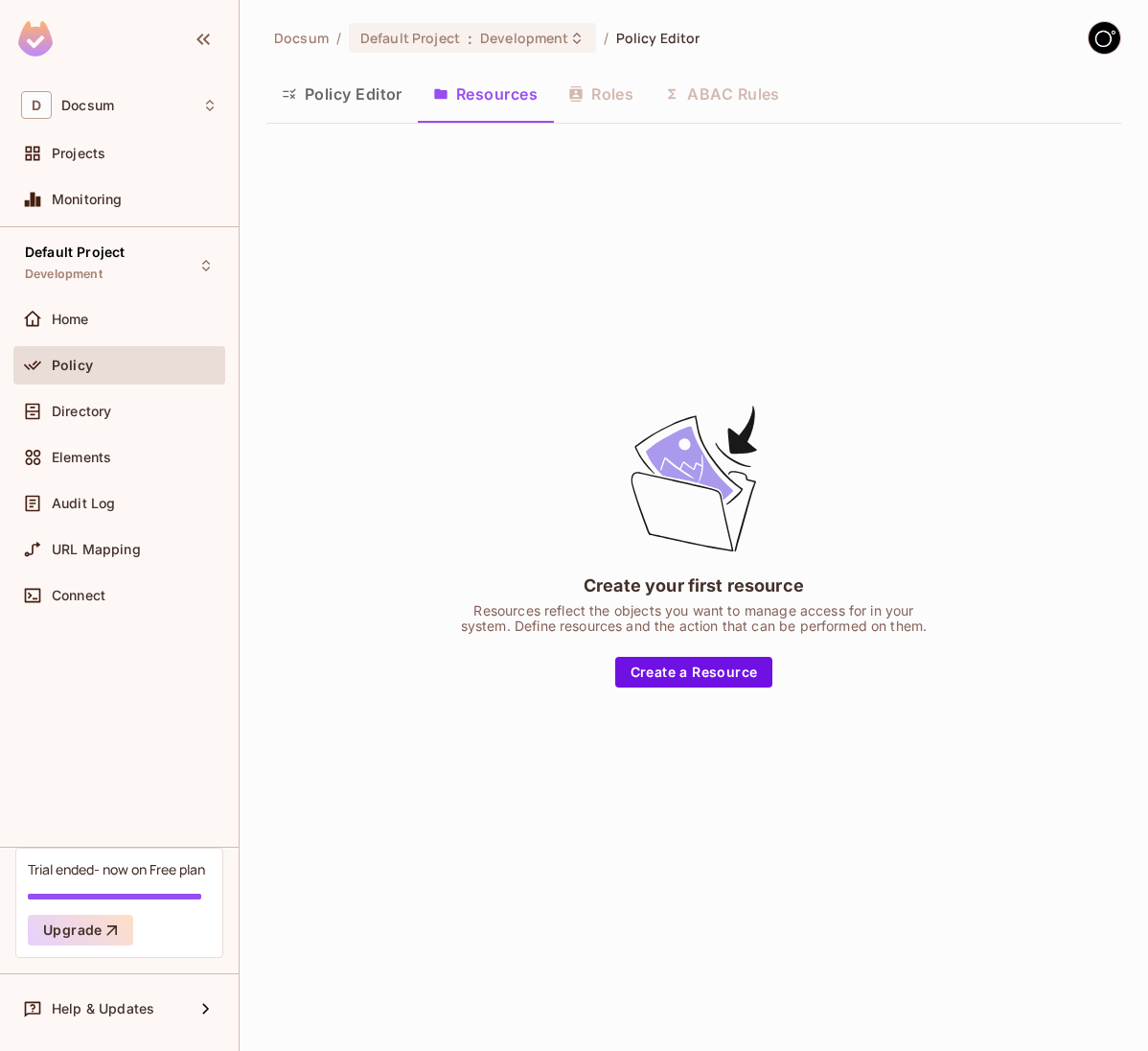
click at [712, 94] on div "Policy Editor Resources Roles ABAC Rules" at bounding box center [694, 95] width 855 height 48
click at [161, 274] on div "Default Project Development" at bounding box center [120, 264] width 212 height 53
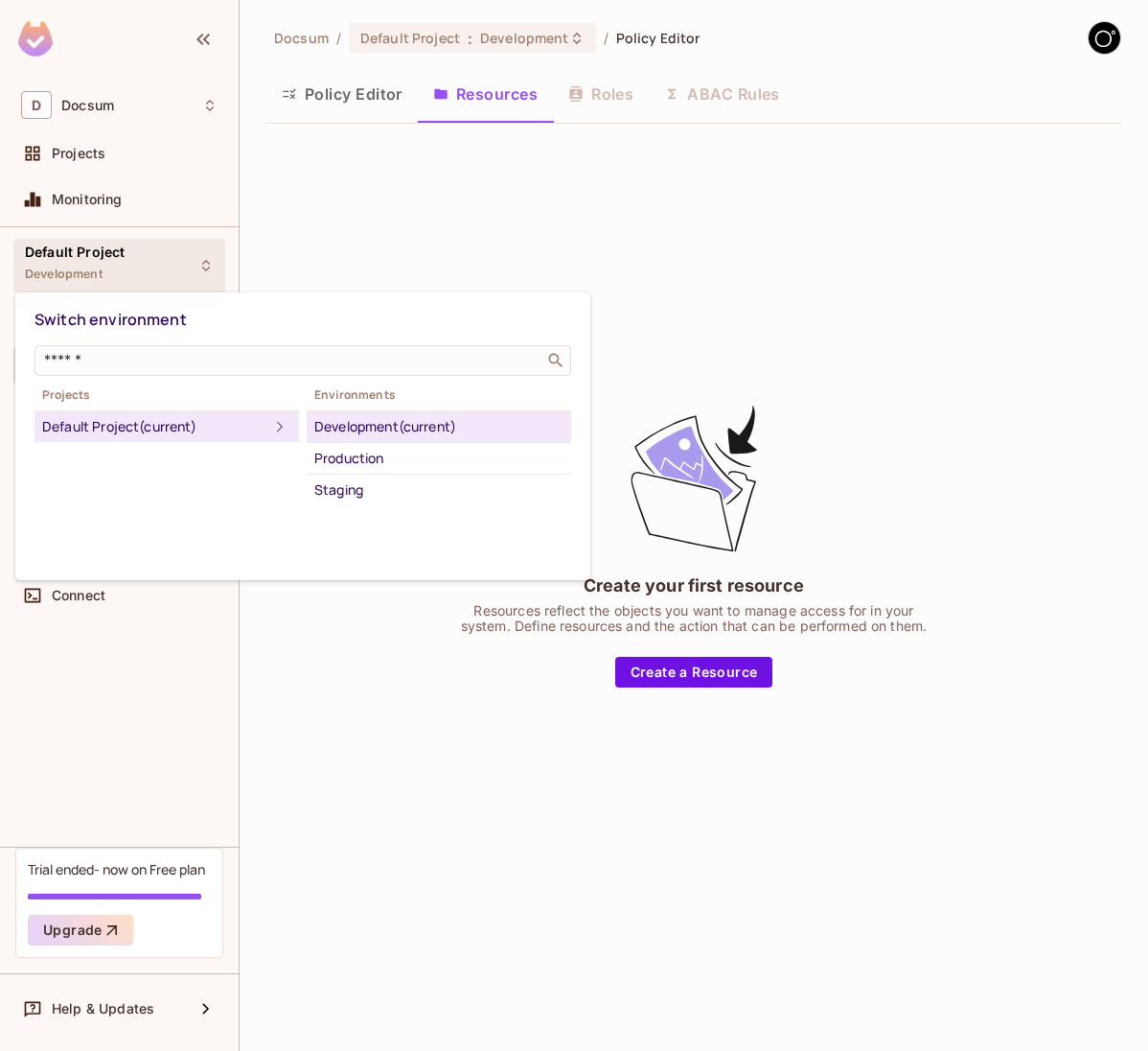
click at [161, 274] on div at bounding box center [574, 525] width 1148 height 1051
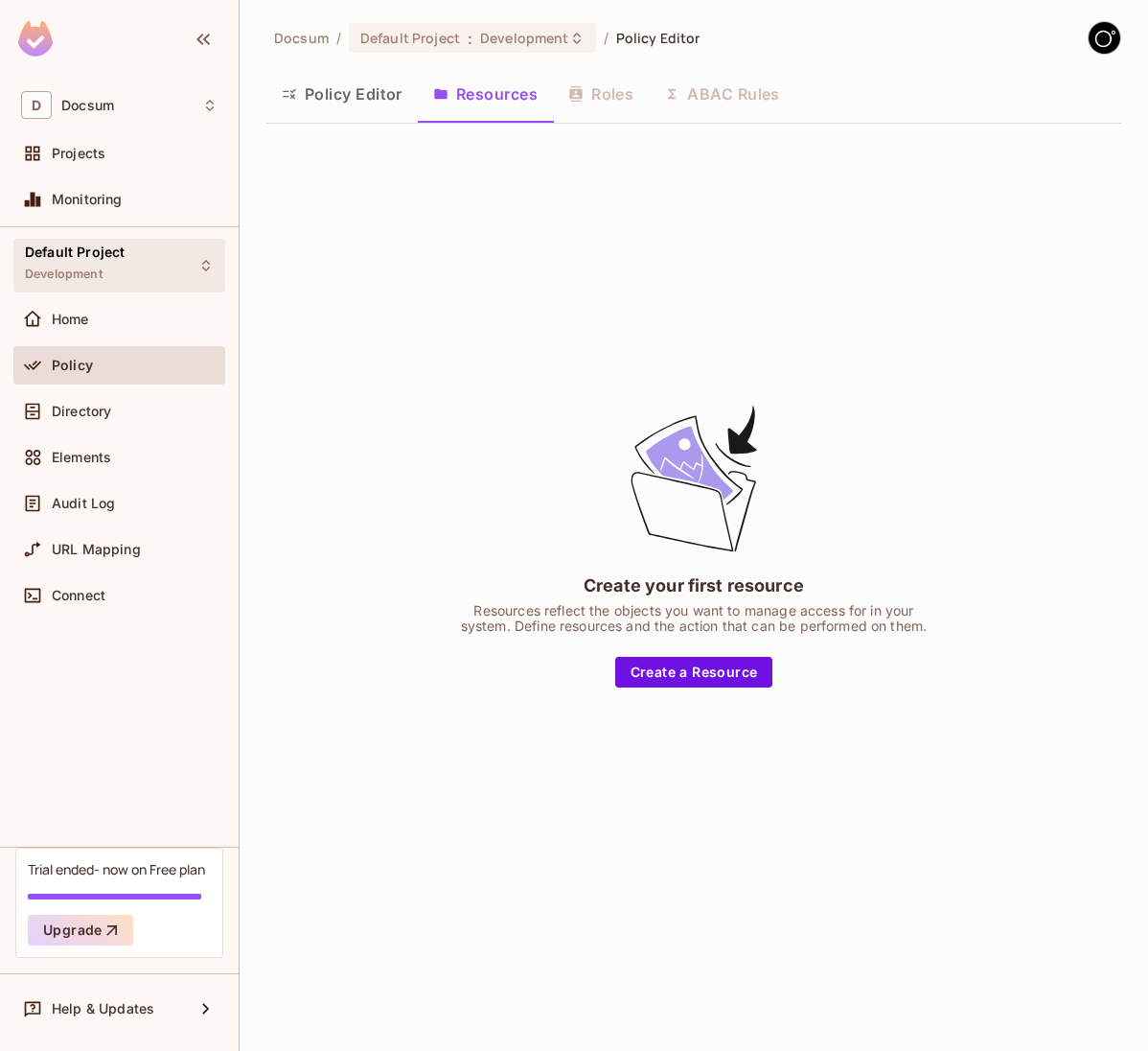
click at [161, 272] on div "Default Project Development" at bounding box center [120, 264] width 212 height 53
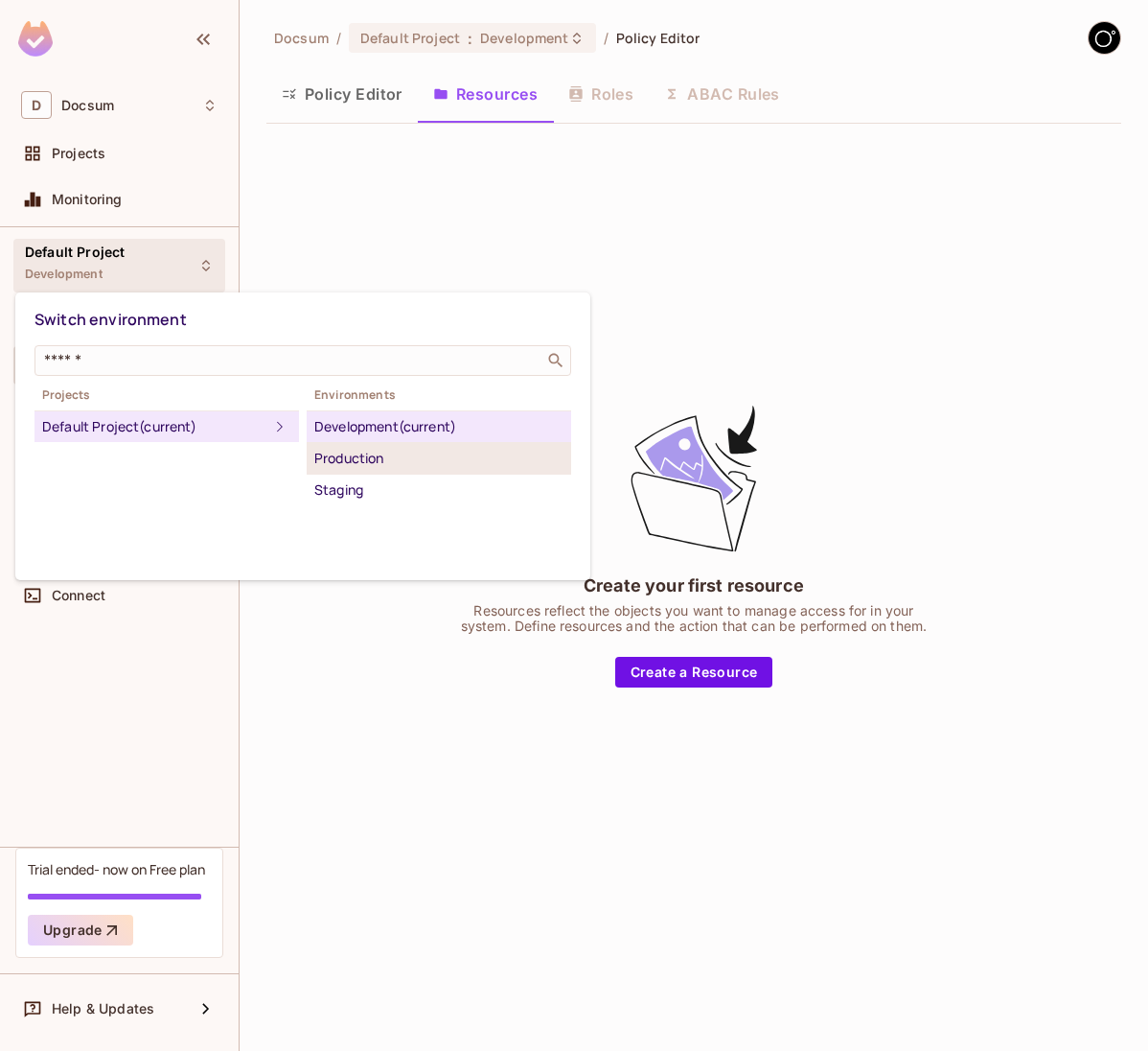
click at [363, 469] on li "Production" at bounding box center [439, 458] width 264 height 32
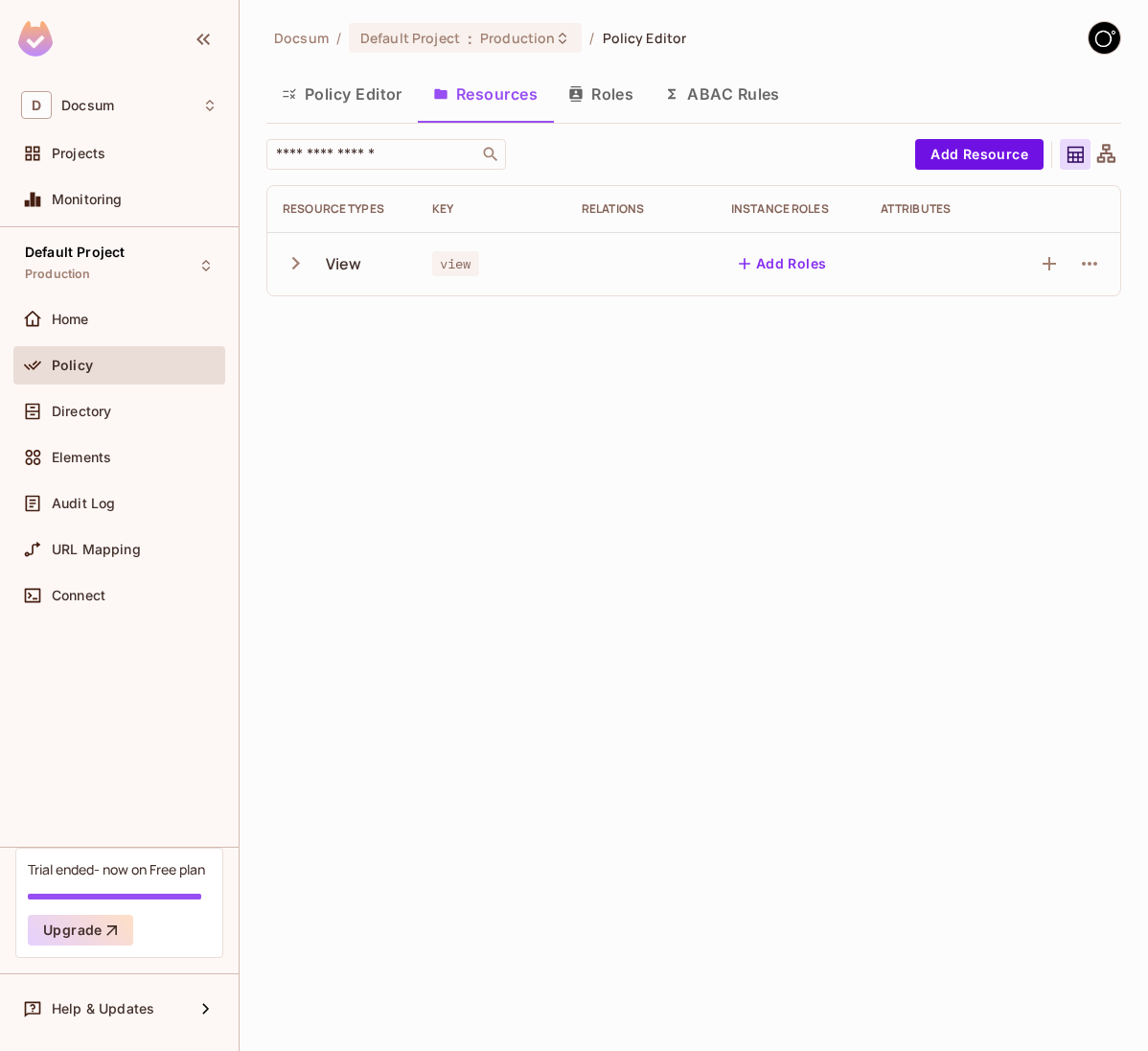
click at [306, 253] on icon "button" at bounding box center [295, 263] width 26 height 26
click at [326, 259] on div "View" at bounding box center [344, 263] width 37 height 21
click at [456, 270] on span "view" at bounding box center [455, 263] width 47 height 25
click at [98, 326] on div "Home" at bounding box center [135, 319] width 166 height 15
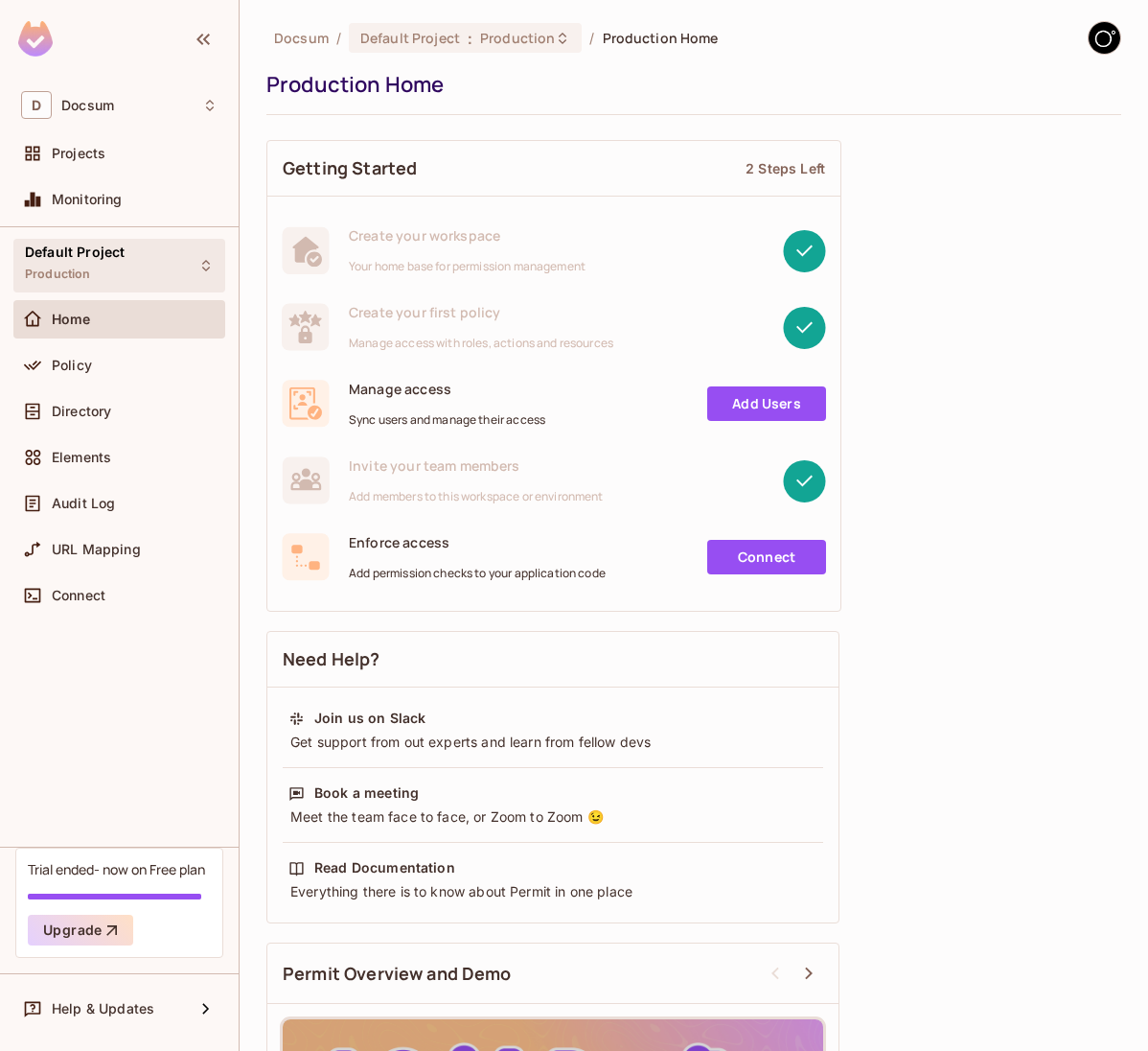
click at [163, 280] on div "Default Project Production" at bounding box center [120, 264] width 212 height 53
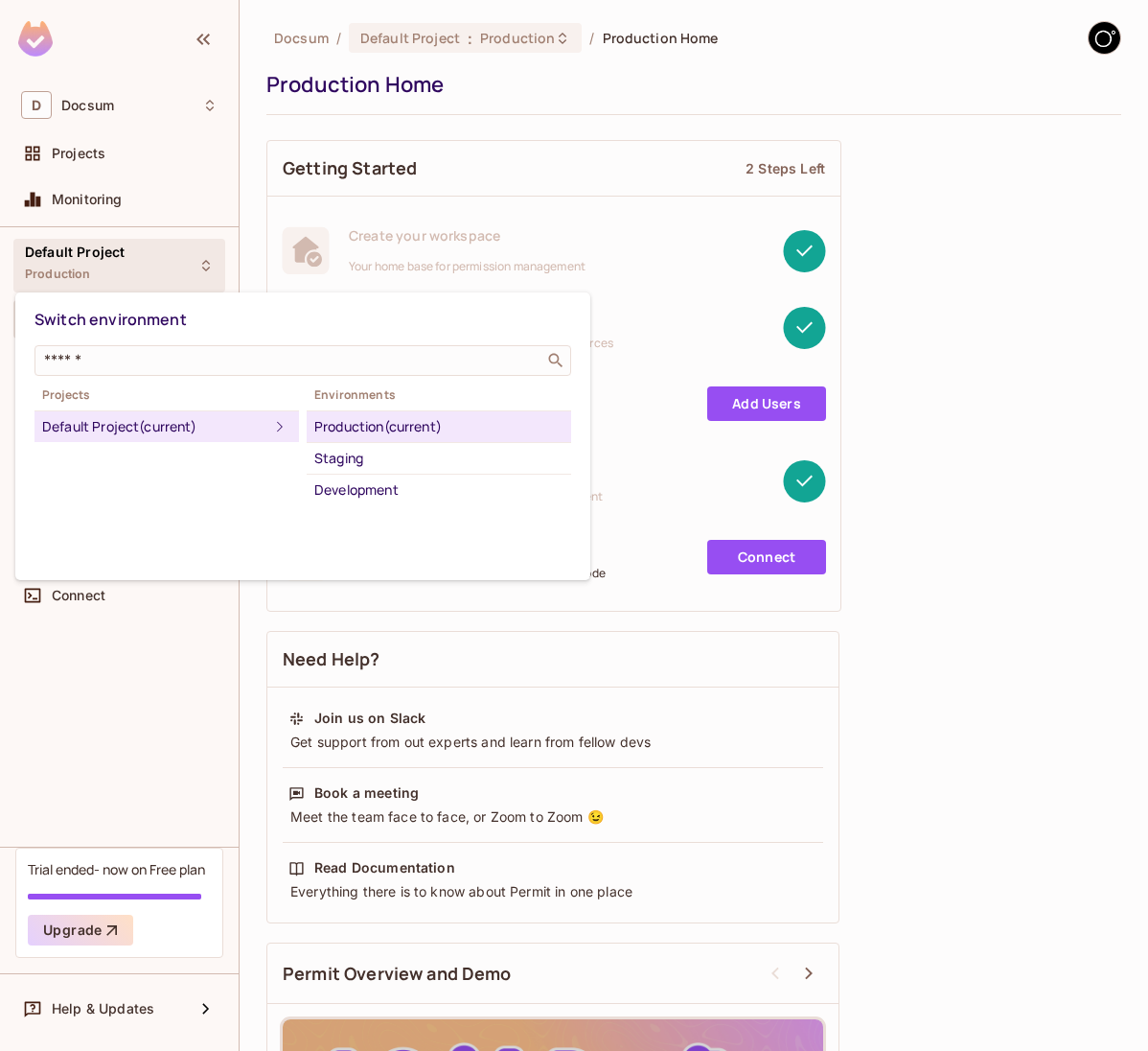
click at [372, 506] on div "Switch environment ​ Projects Default Project (current) Environments Production…" at bounding box center [303, 436] width 575 height 288
click at [372, 501] on div "Development" at bounding box center [439, 490] width 249 height 23
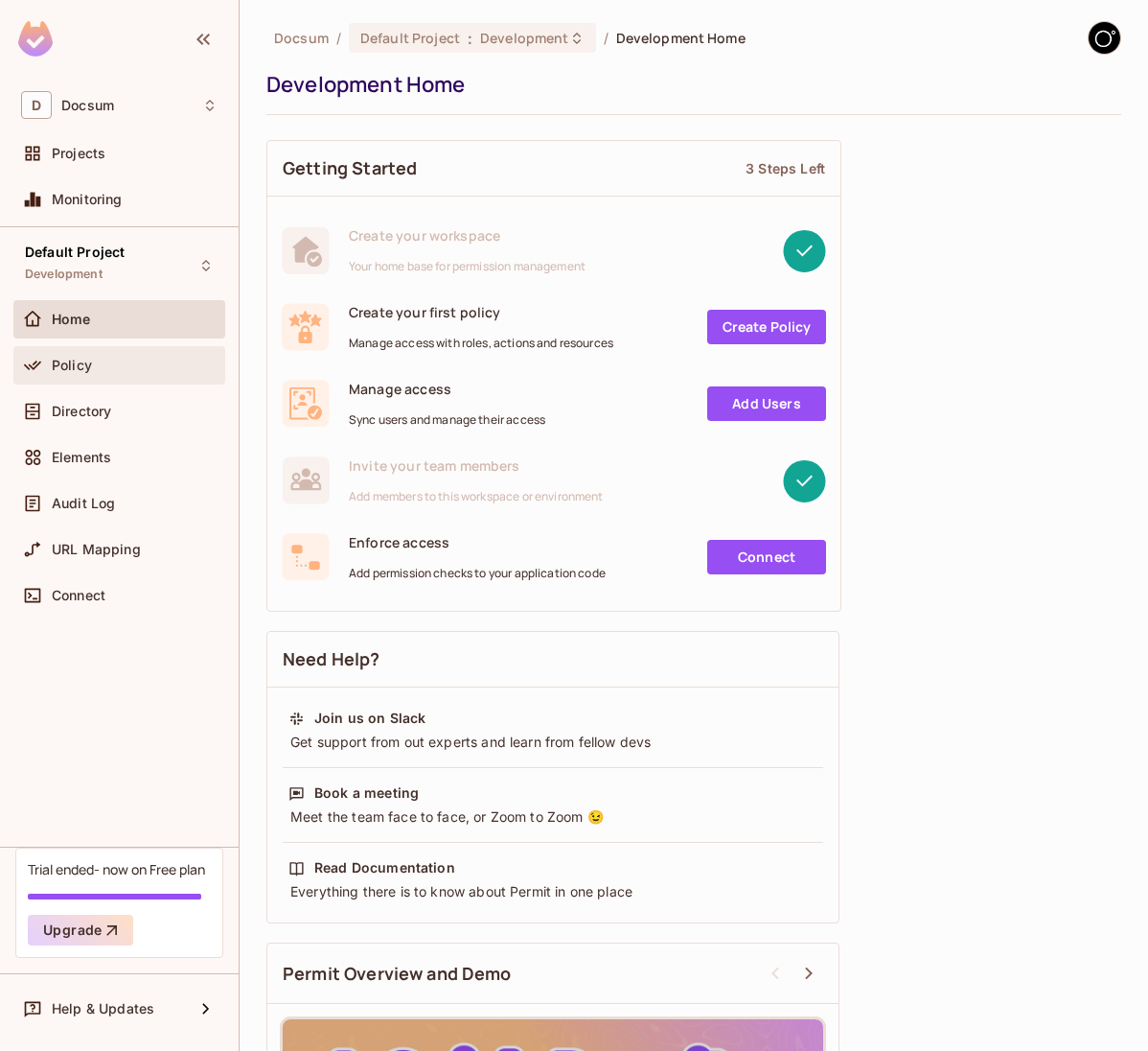
click at [128, 376] on div "Policy" at bounding box center [120, 366] width 212 height 39
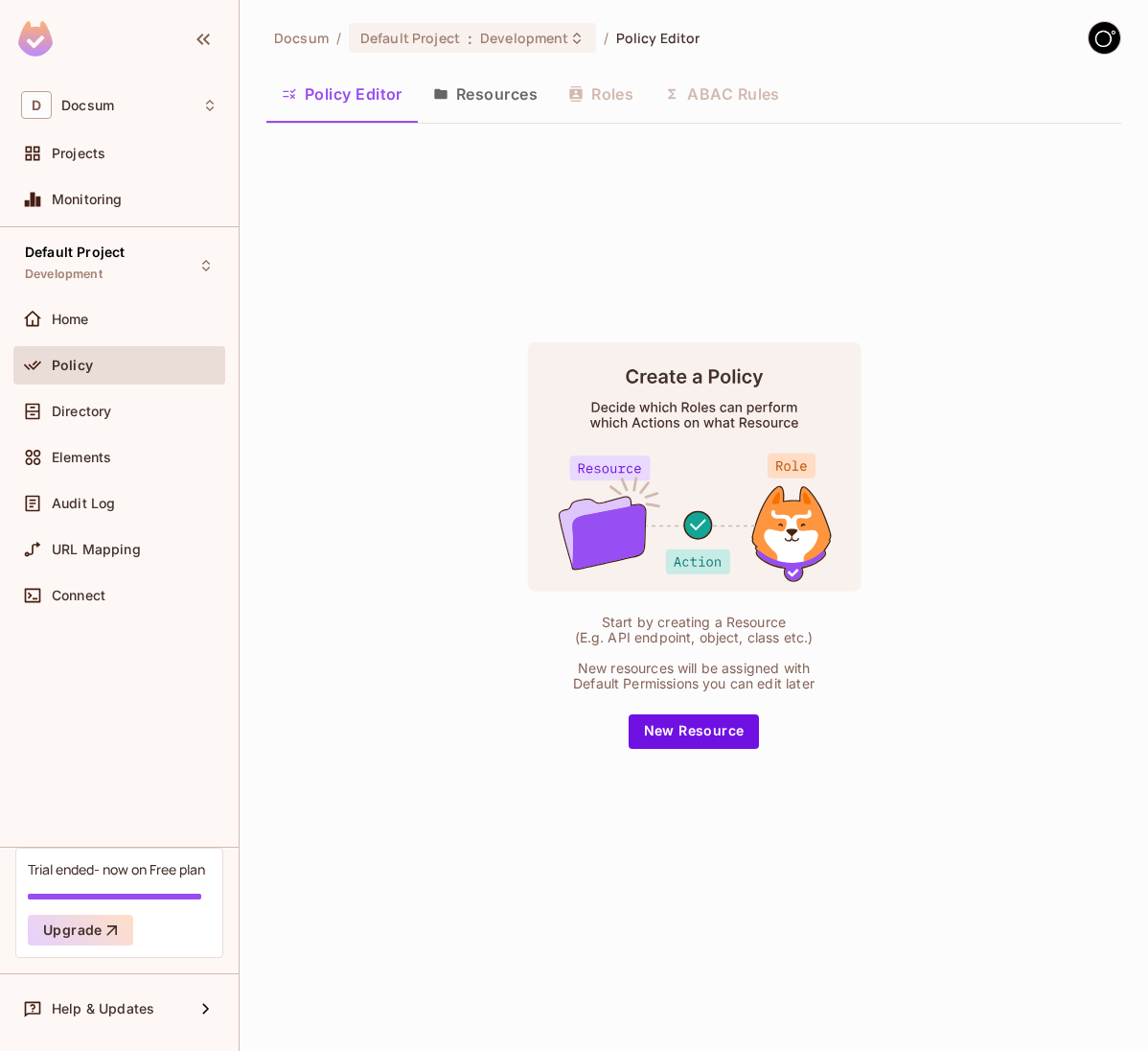
click at [494, 95] on button "Resources" at bounding box center [485, 95] width 135 height 48
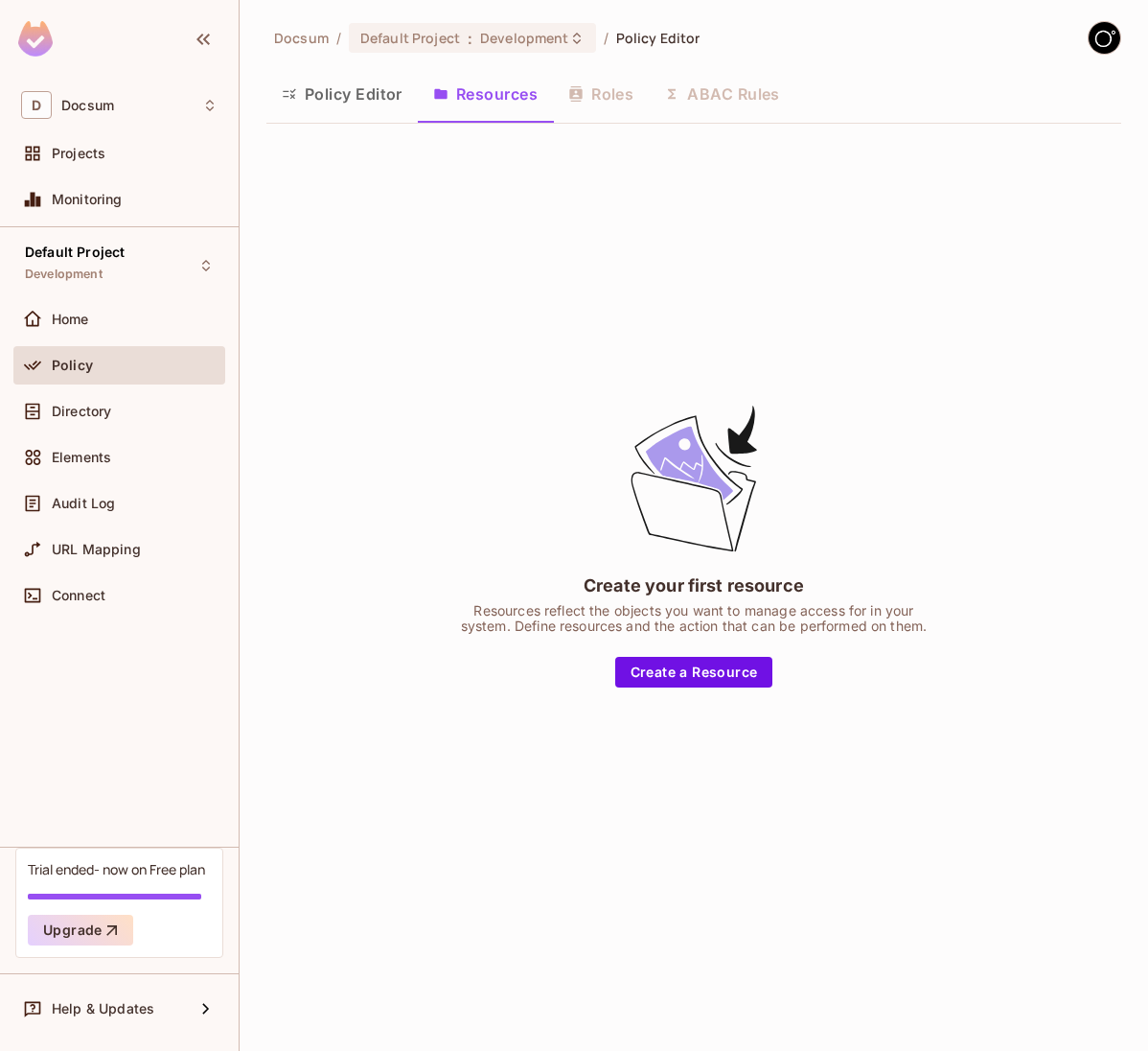
click at [1101, 52] on img at bounding box center [1104, 38] width 32 height 32
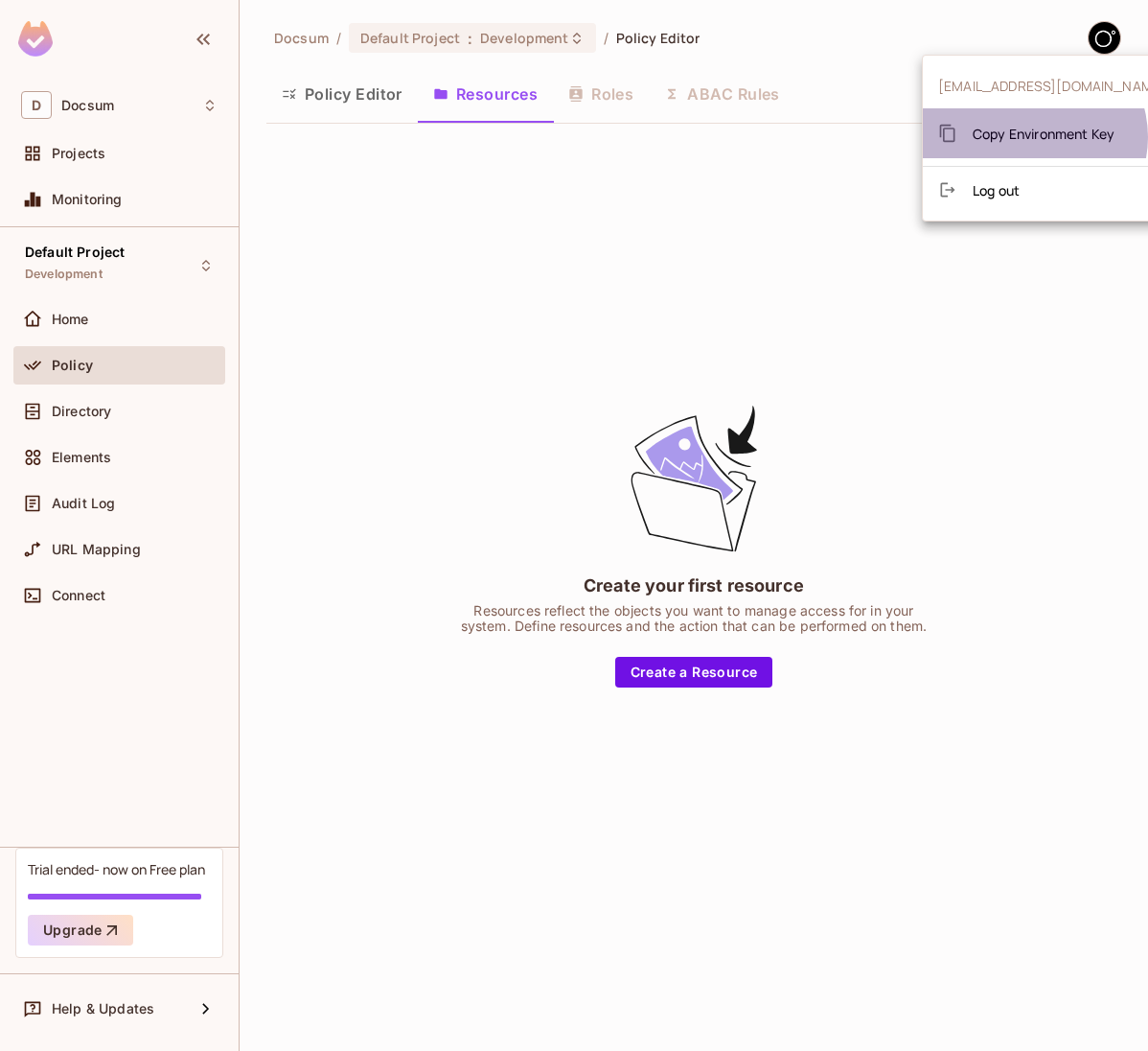
click at [1033, 137] on span "Copy Environment Key" at bounding box center [1043, 133] width 142 height 18
